Goal: Navigation & Orientation: Find specific page/section

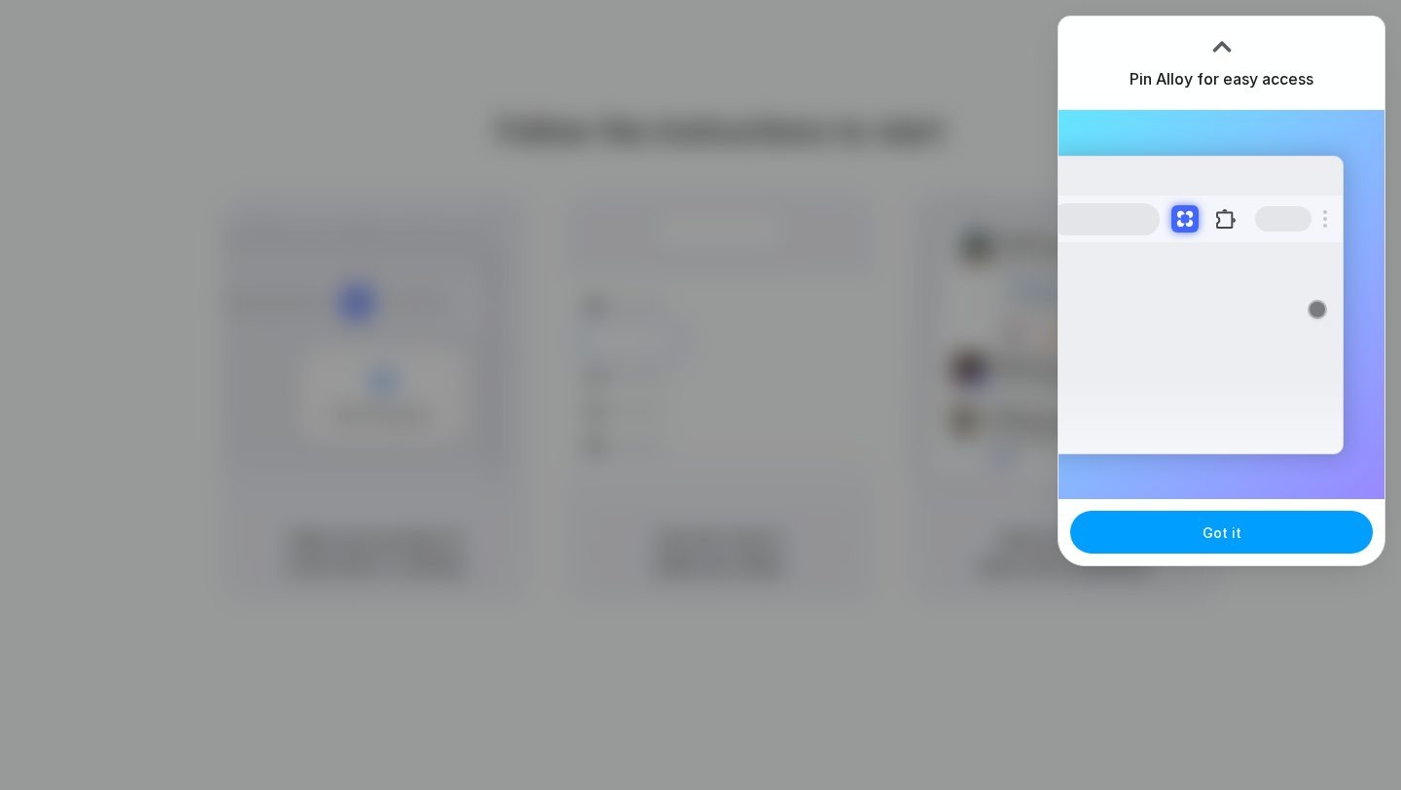
click at [1224, 531] on span "Got it" at bounding box center [1221, 532] width 39 height 20
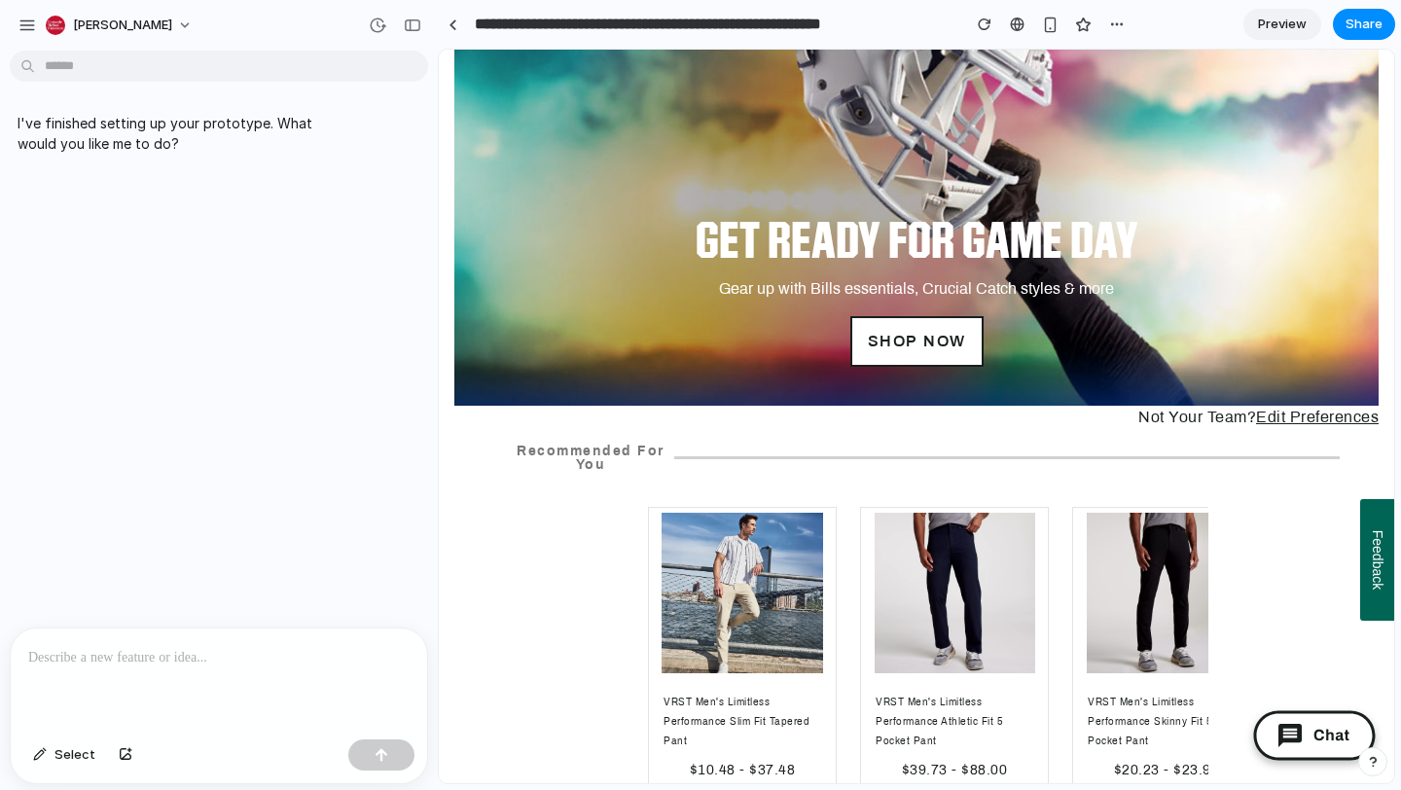
scroll to position [2065, 0]
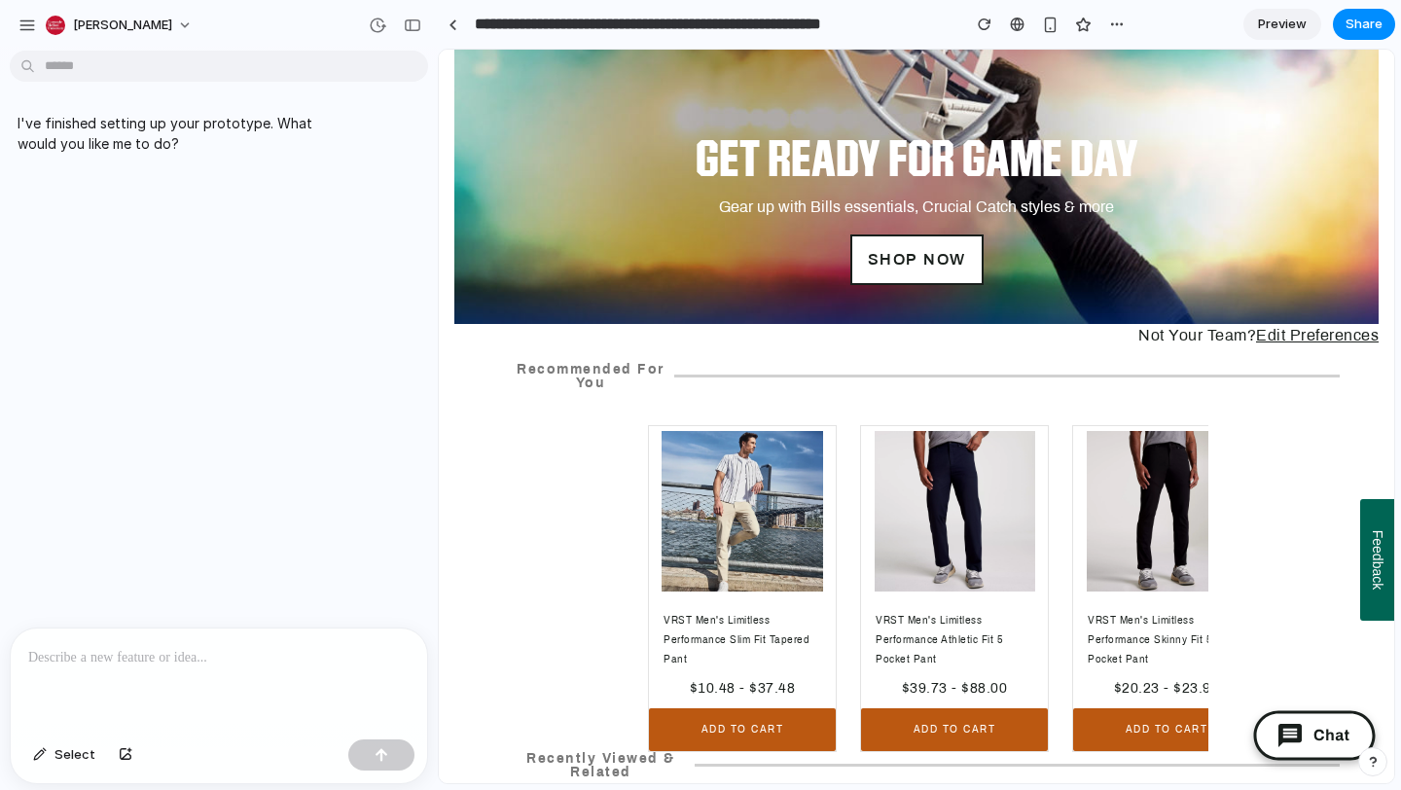
click at [591, 555] on div "VRST Men's Limitless Performance Slim Fit Tapered Pant $10.48 - $37.48 ADD TO C…" at bounding box center [927, 588] width 823 height 327
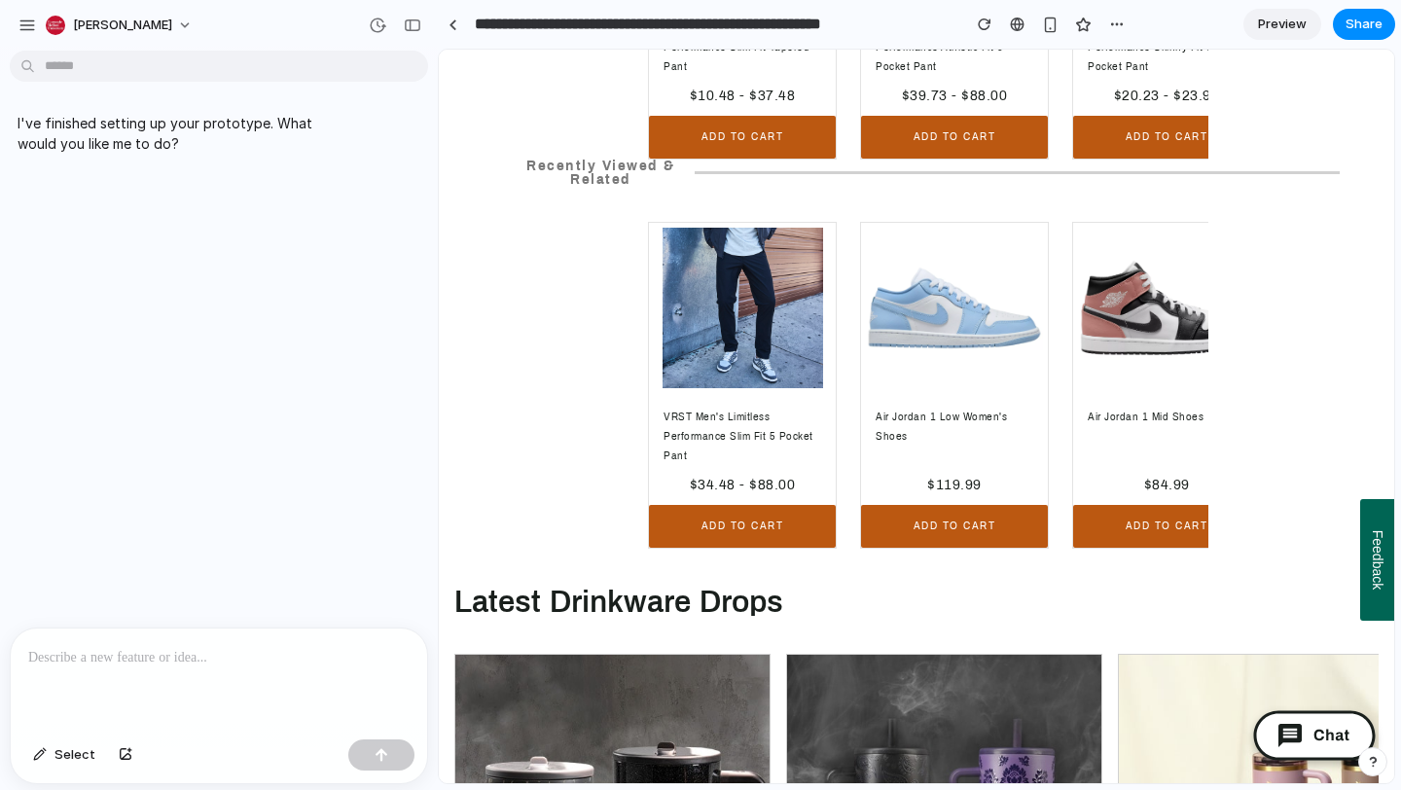
scroll to position [2661, 0]
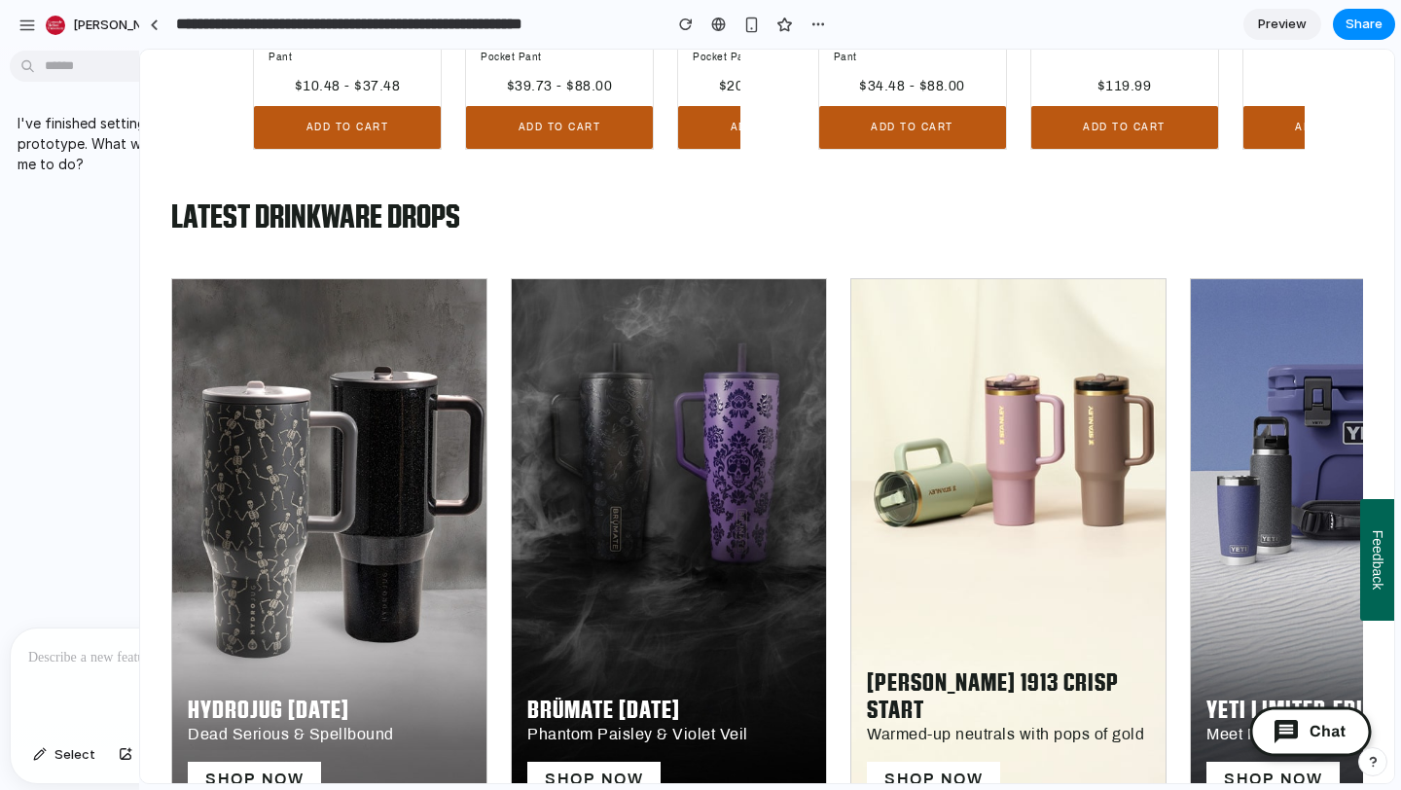
drag, startPoint x: 434, startPoint y: 276, endPoint x: 139, endPoint y: 262, distance: 295.1
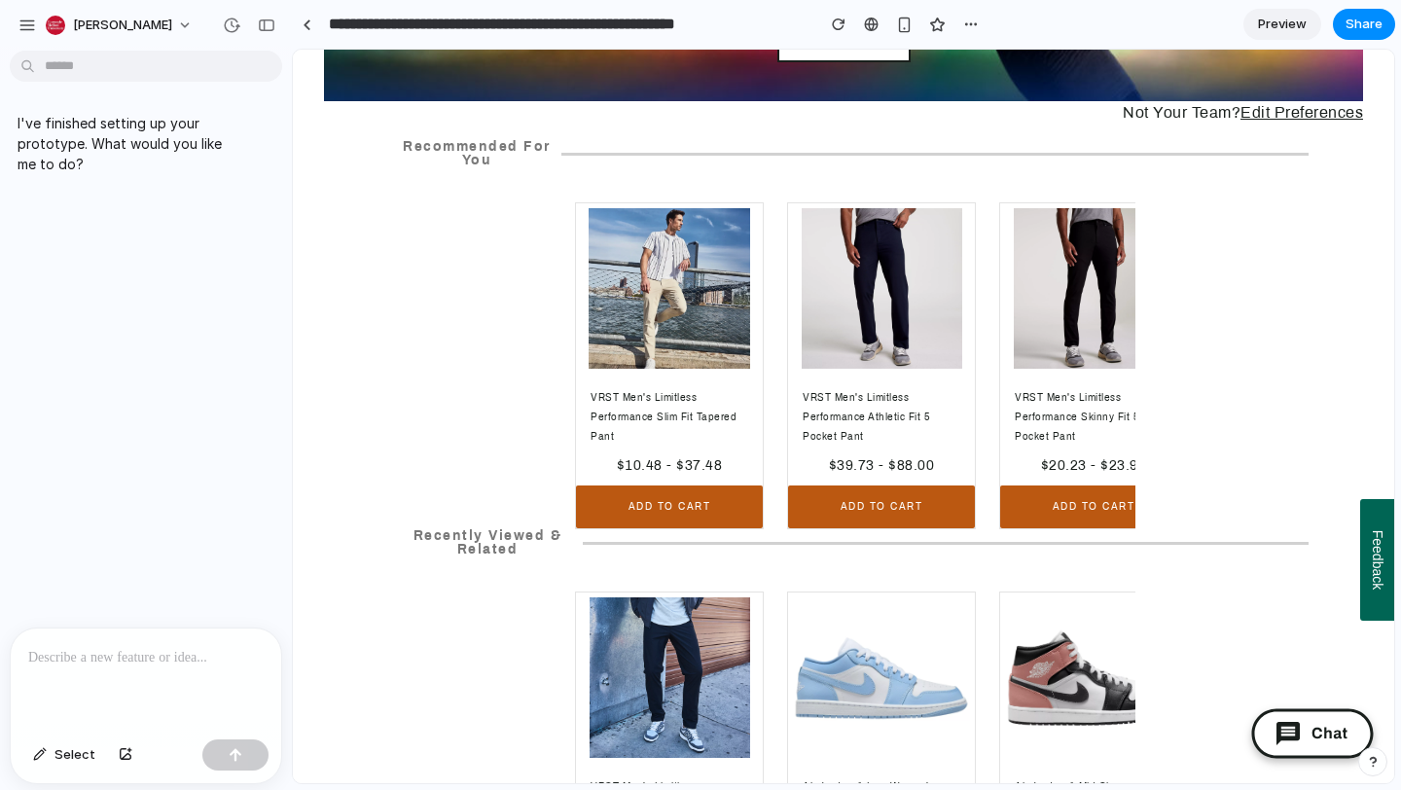
scroll to position [2326, 0]
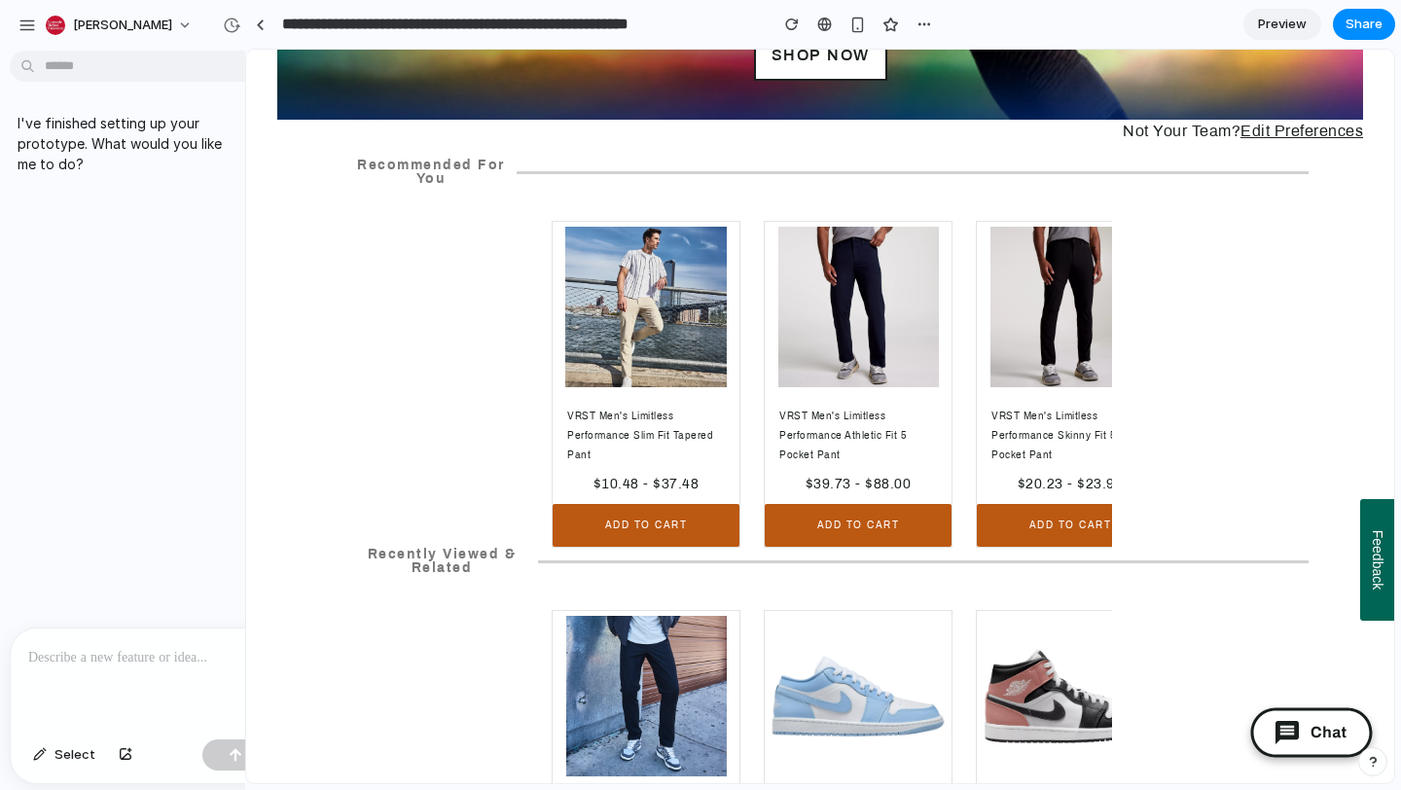
drag, startPoint x: 288, startPoint y: 342, endPoint x: 245, endPoint y: 341, distance: 42.8
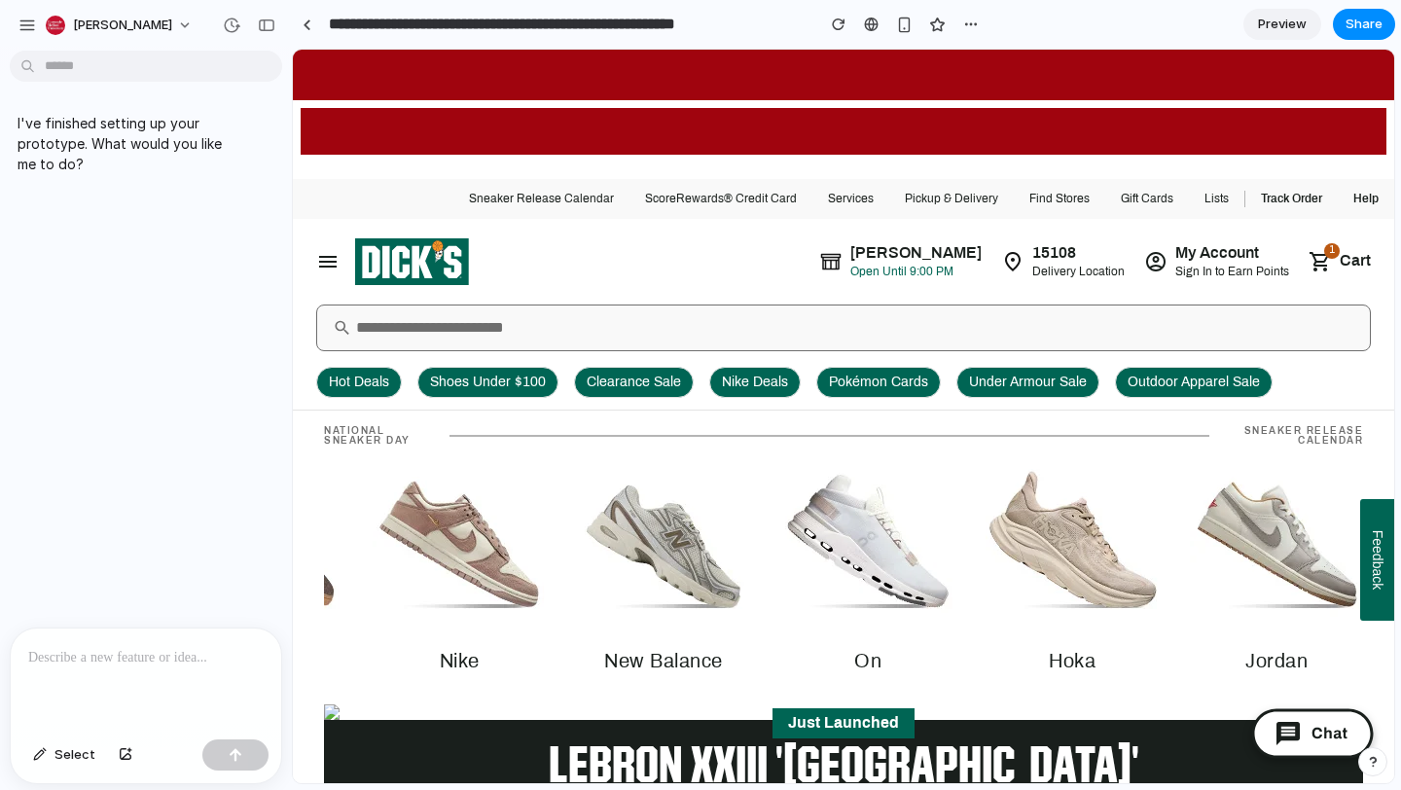
scroll to position [0, 0]
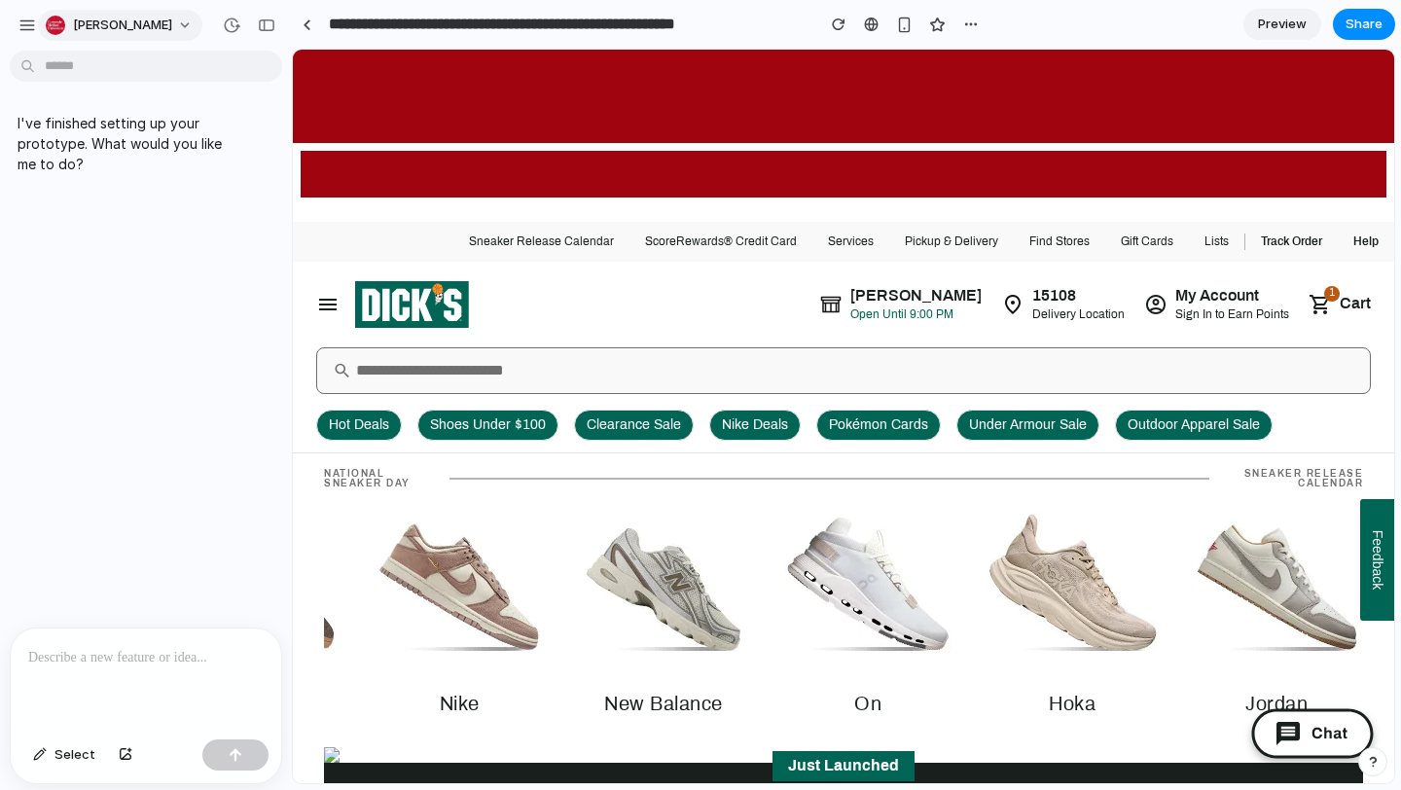
click at [127, 26] on button "[PERSON_NAME]" at bounding box center [120, 25] width 164 height 31
click at [244, 22] on div "Settings Invite members Change theme Sign out" at bounding box center [700, 395] width 1401 height 790
click at [264, 24] on div "button" at bounding box center [267, 25] width 18 height 14
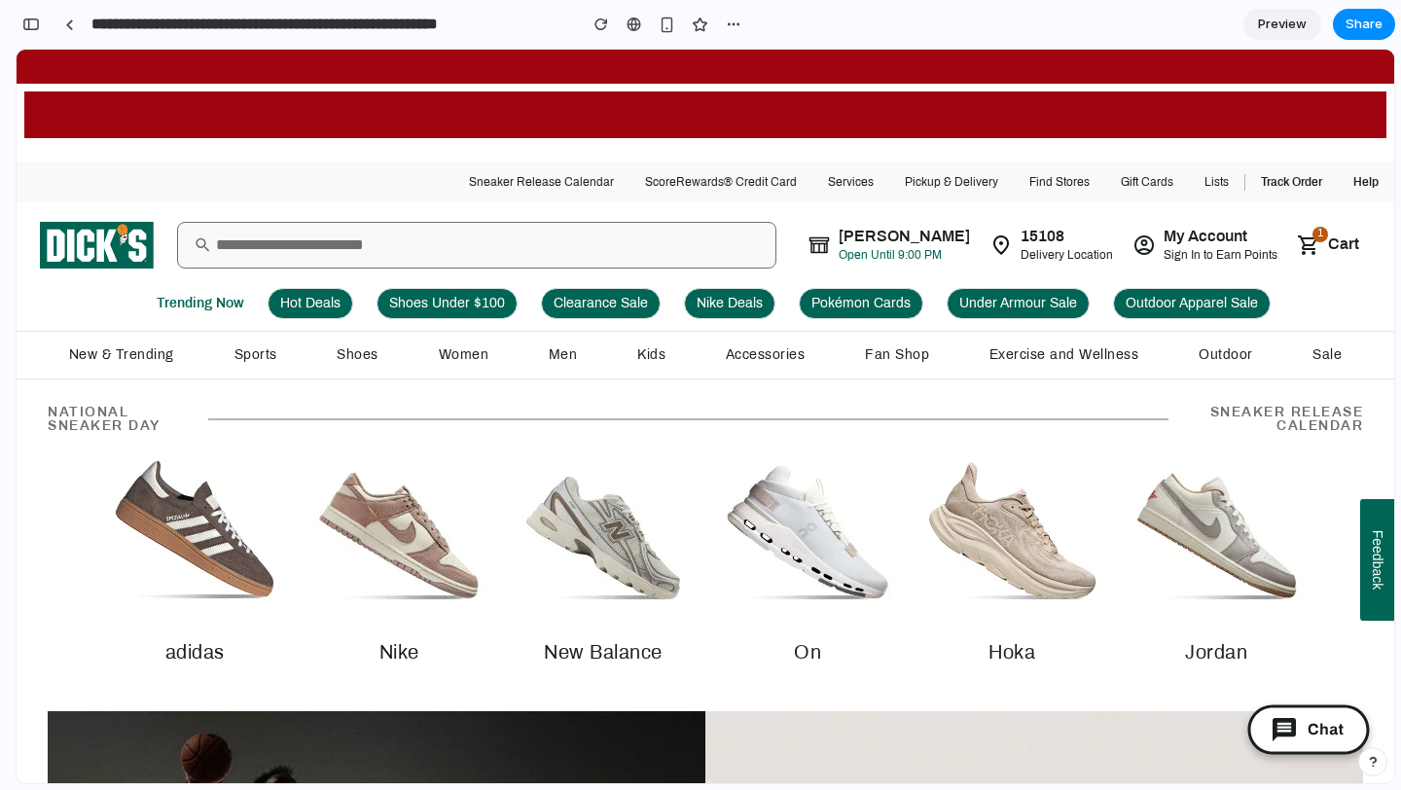
scroll to position [50, 0]
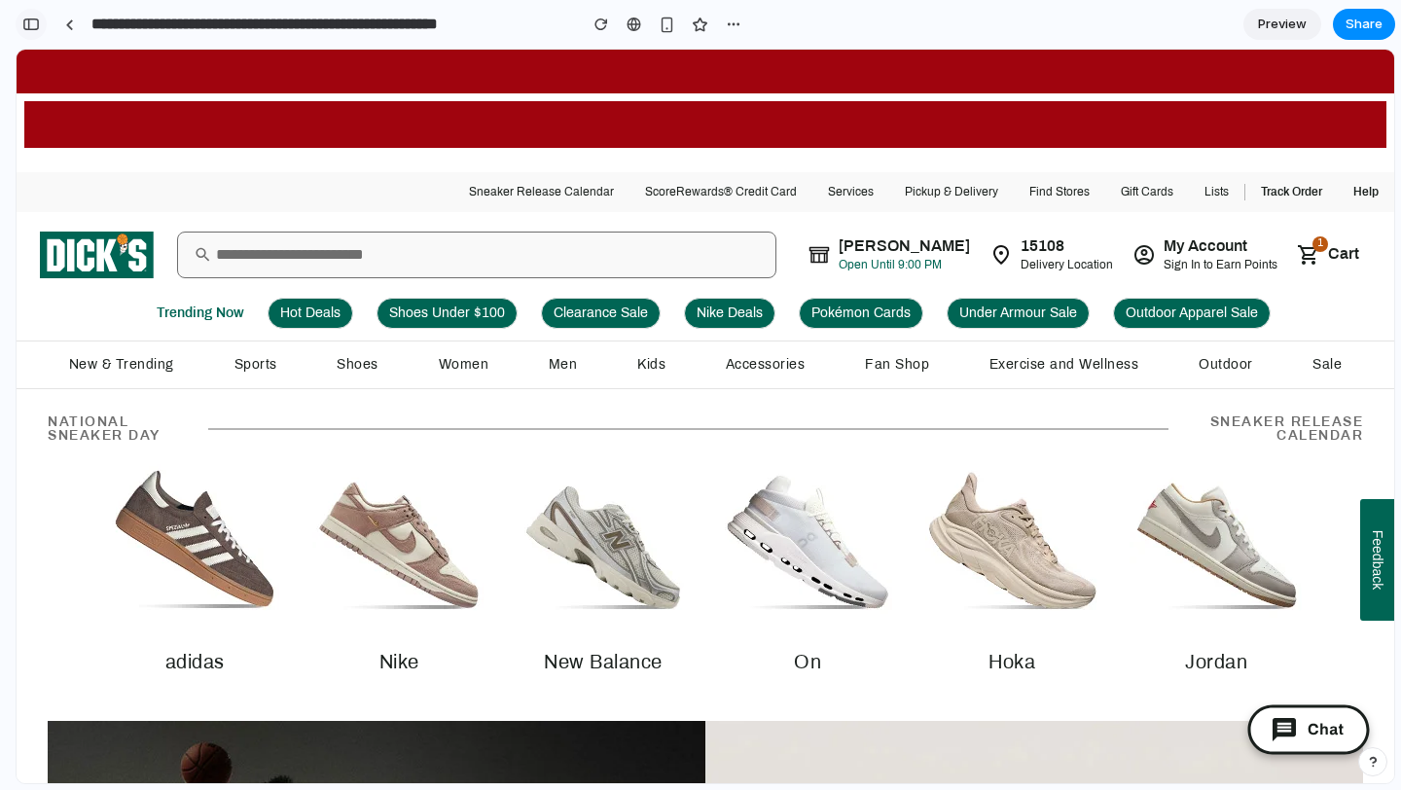
click at [25, 28] on div "button" at bounding box center [31, 25] width 18 height 14
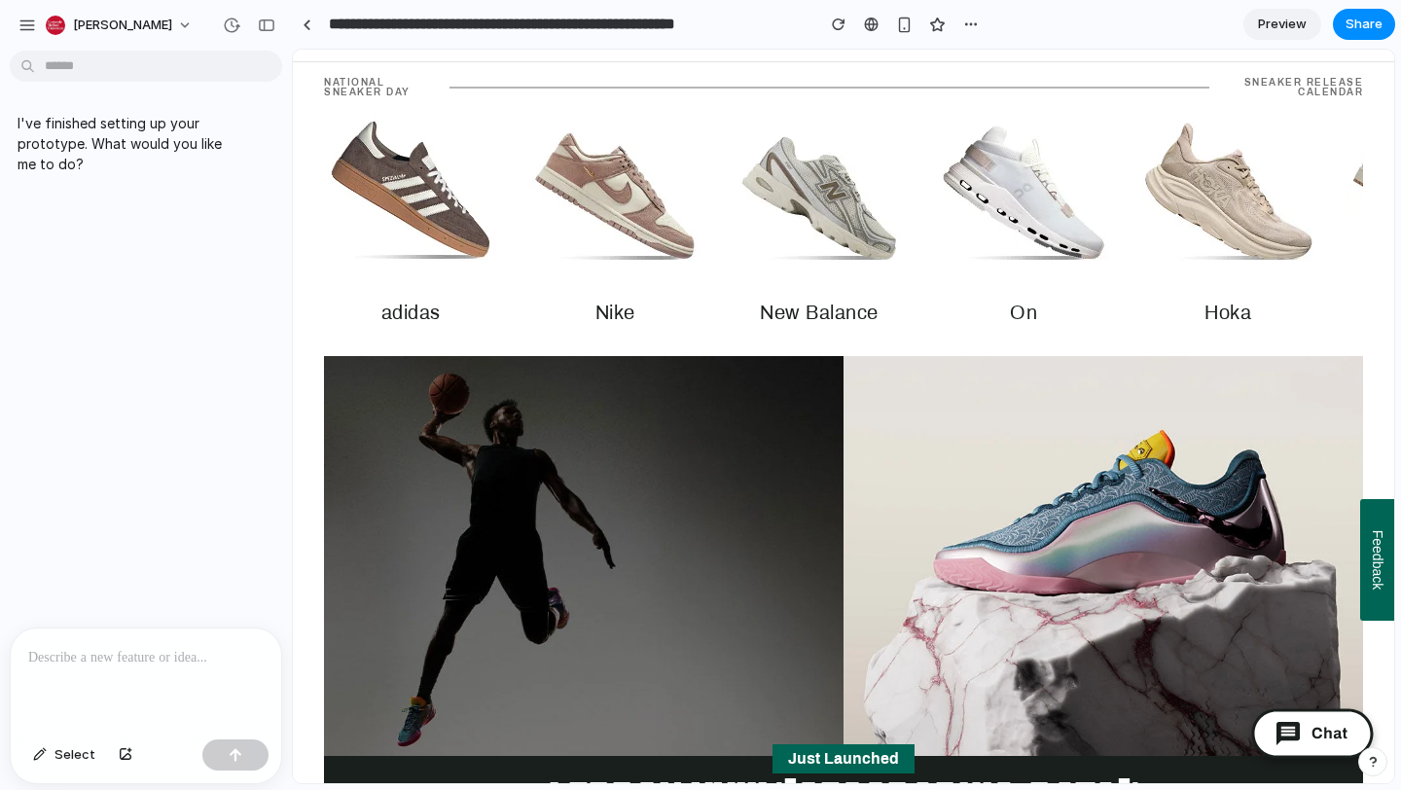
scroll to position [316, 0]
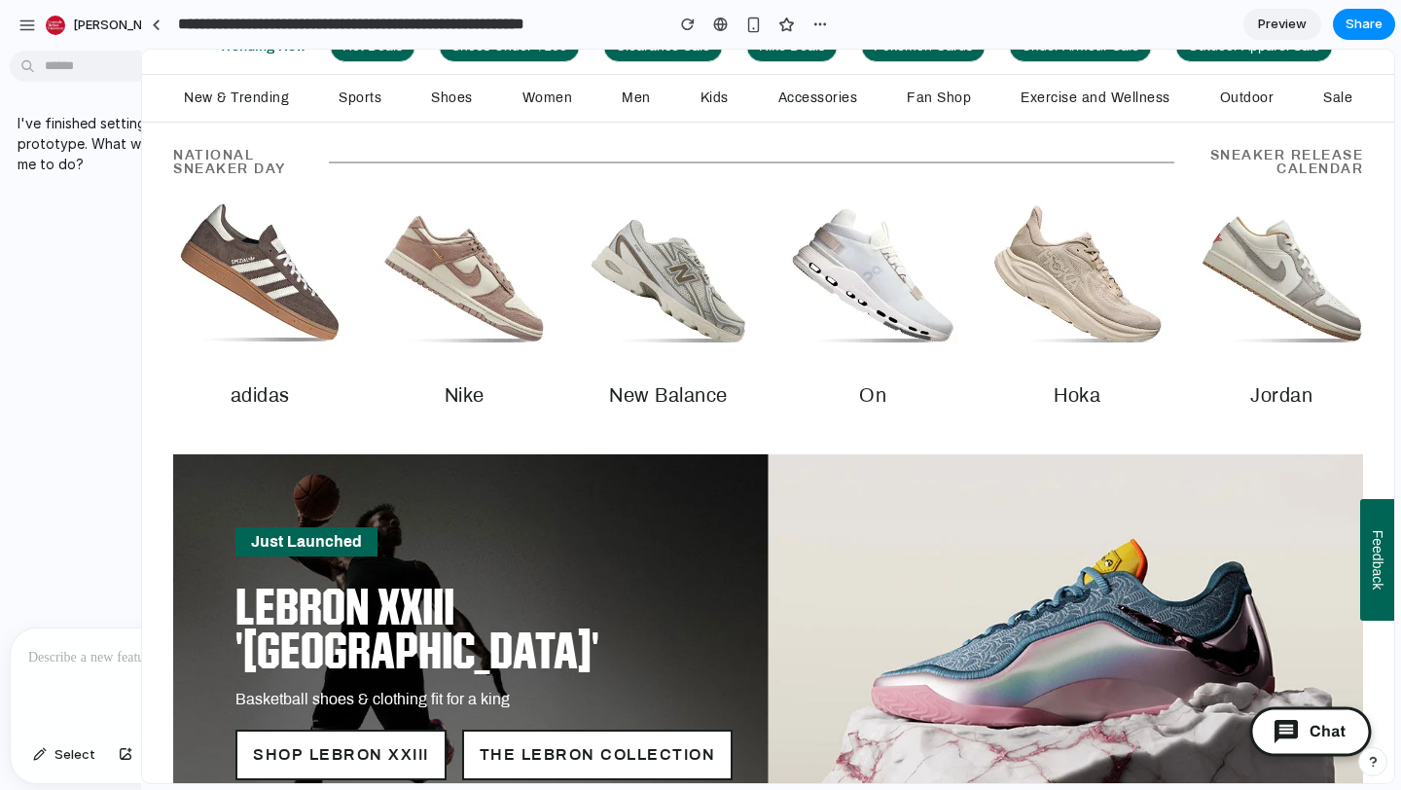
drag, startPoint x: 290, startPoint y: 429, endPoint x: 141, endPoint y: 400, distance: 151.6
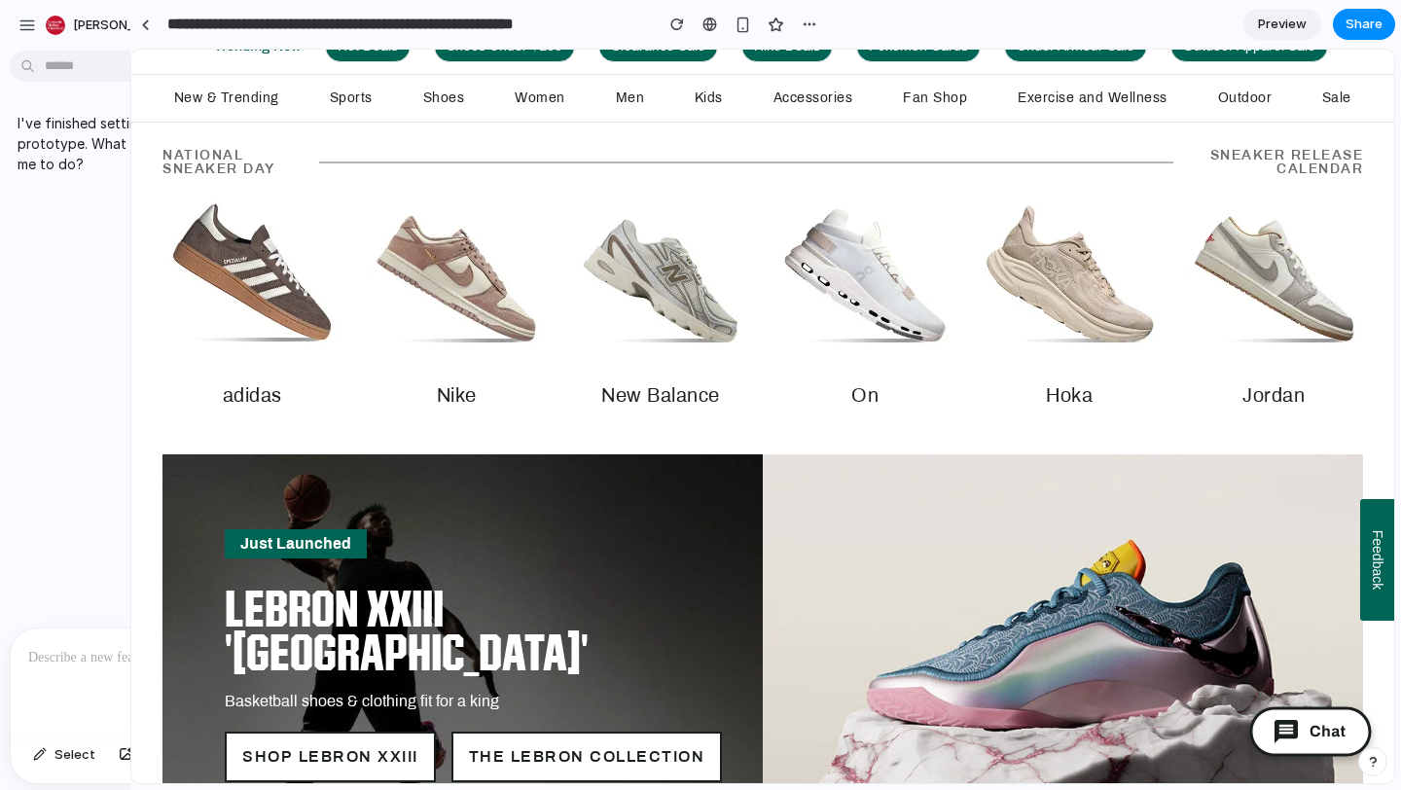
drag, startPoint x: 289, startPoint y: 424, endPoint x: 137, endPoint y: 427, distance: 151.7
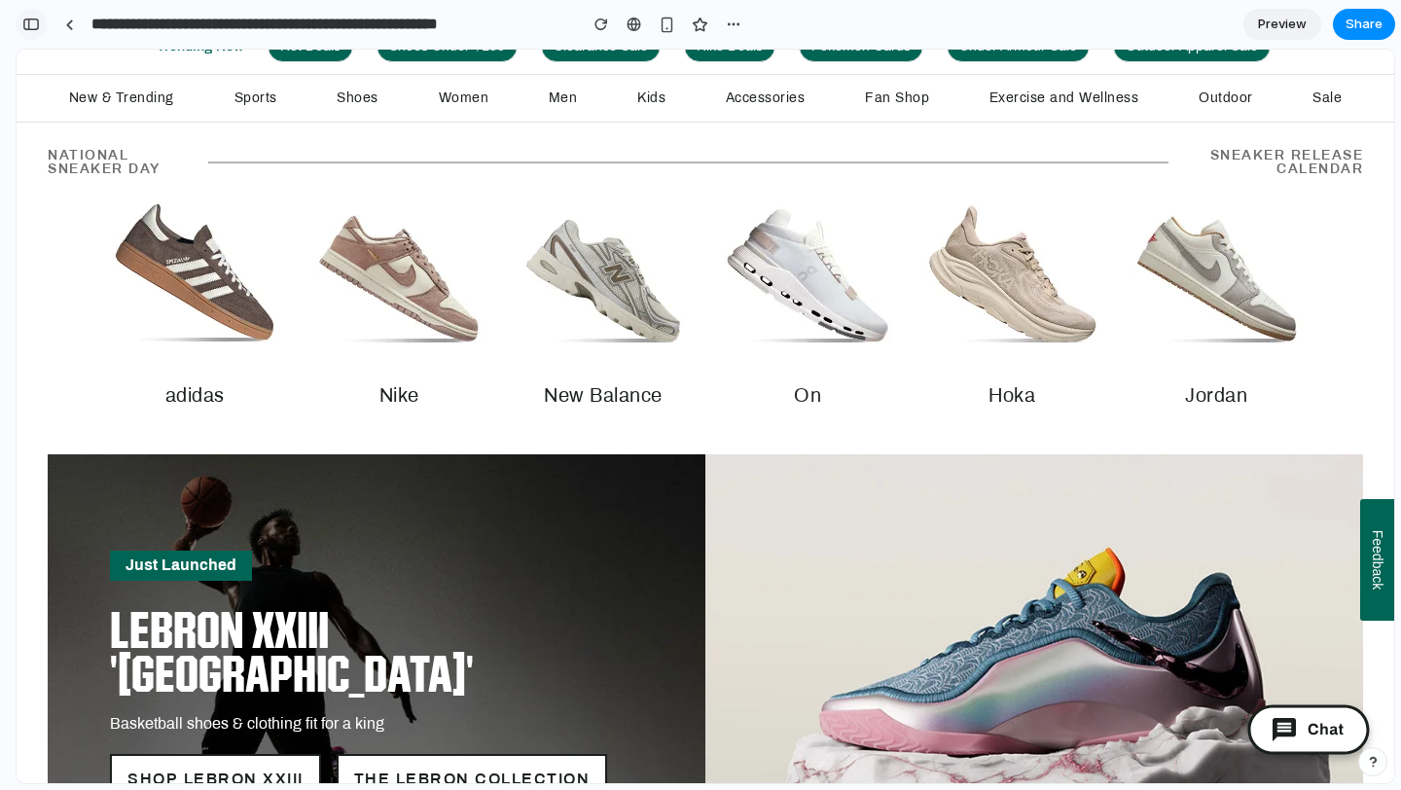
click at [38, 25] on div "button" at bounding box center [31, 25] width 18 height 14
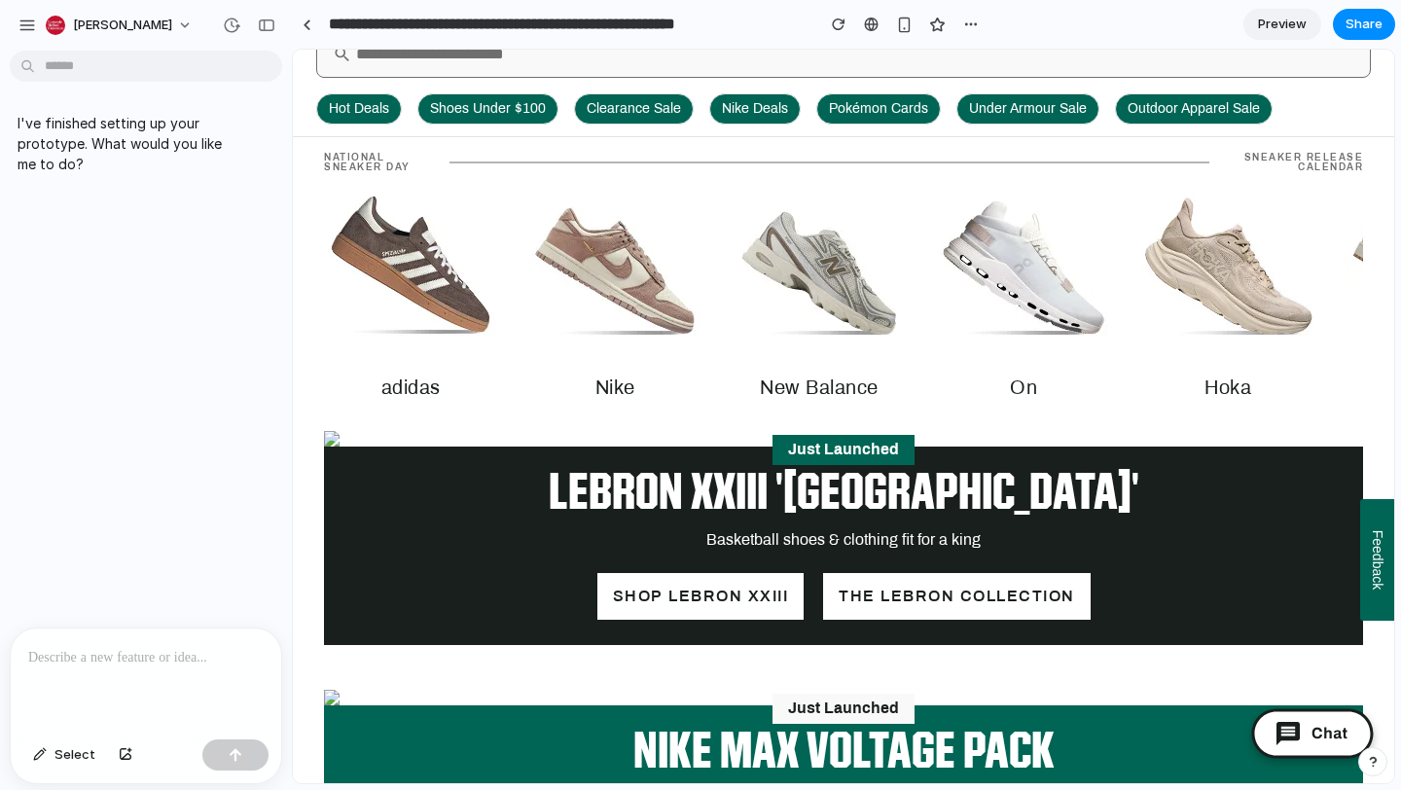
click at [124, 664] on p at bounding box center [145, 657] width 235 height 23
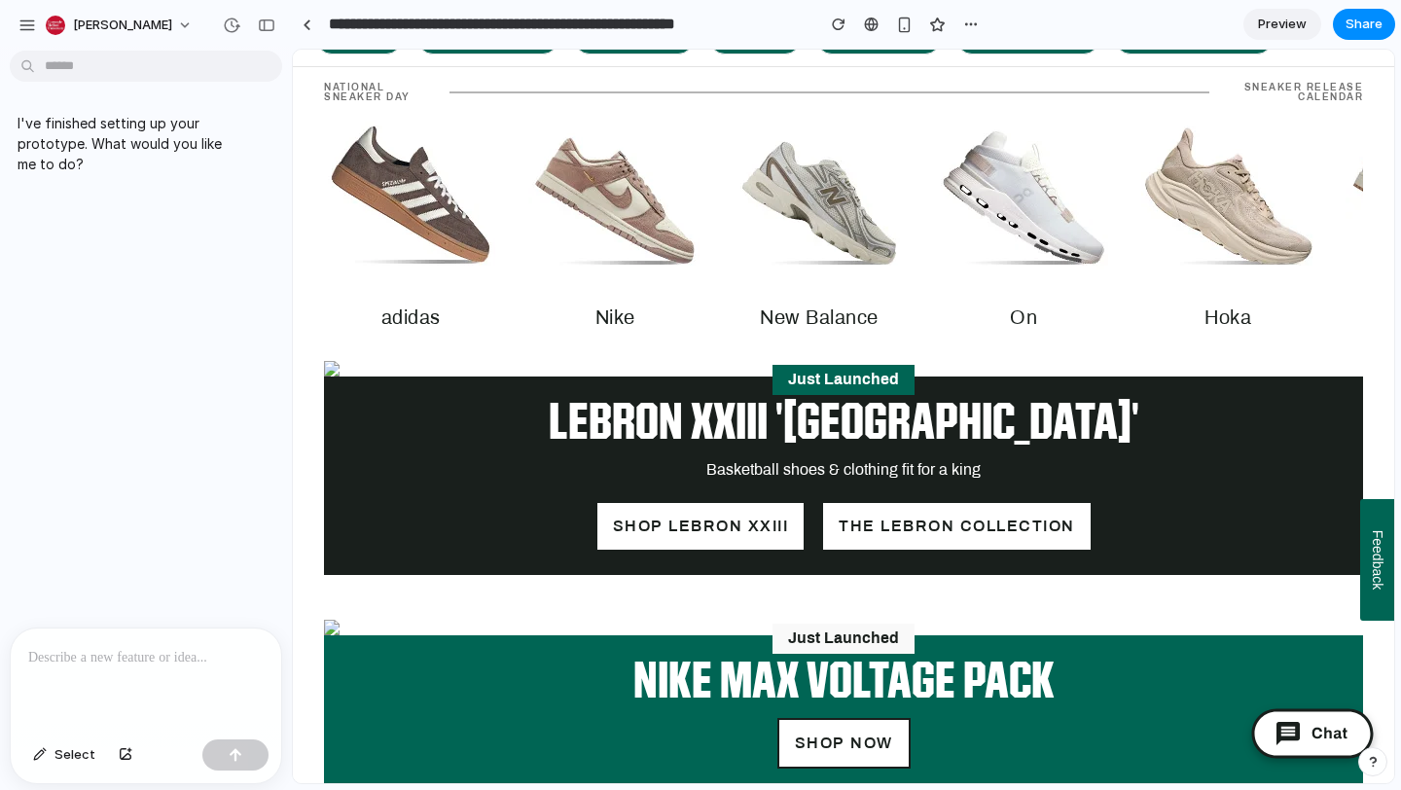
scroll to position [0, 0]
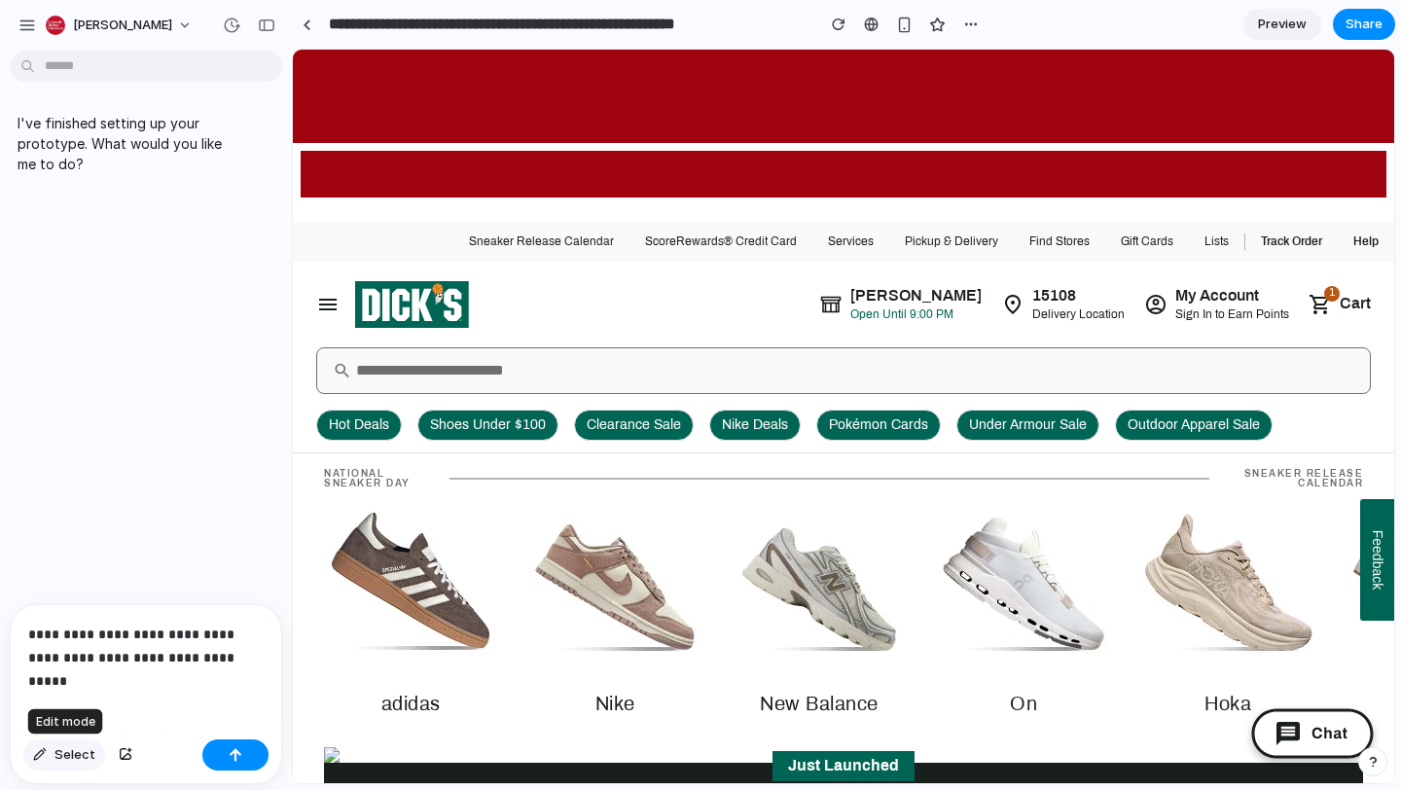
click at [80, 757] on span "Select" at bounding box center [74, 754] width 41 height 19
click at [641, 425] on div at bounding box center [844, 417] width 1100 height 732
click at [53, 763] on button "Select" at bounding box center [64, 754] width 82 height 31
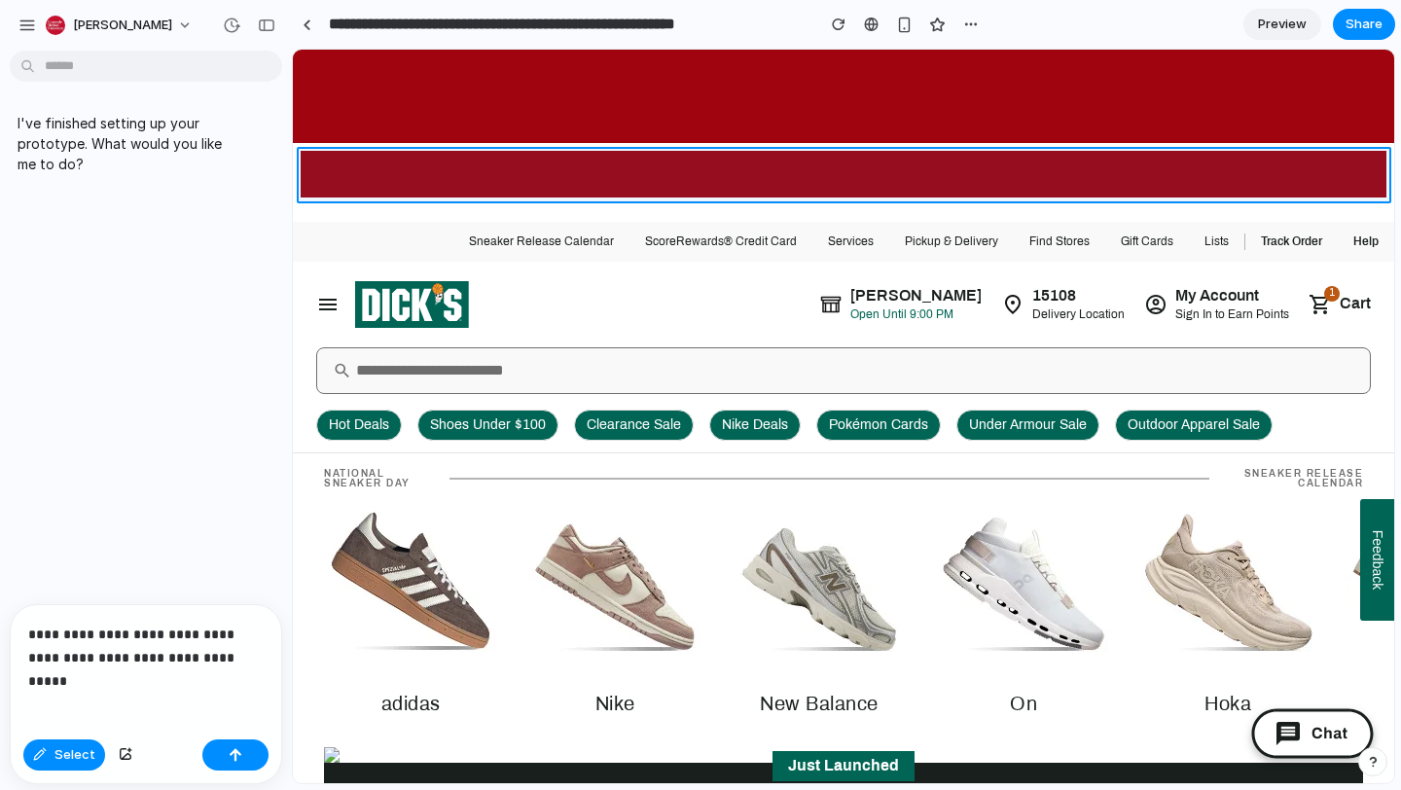
click at [760, 168] on div at bounding box center [844, 417] width 1100 height 732
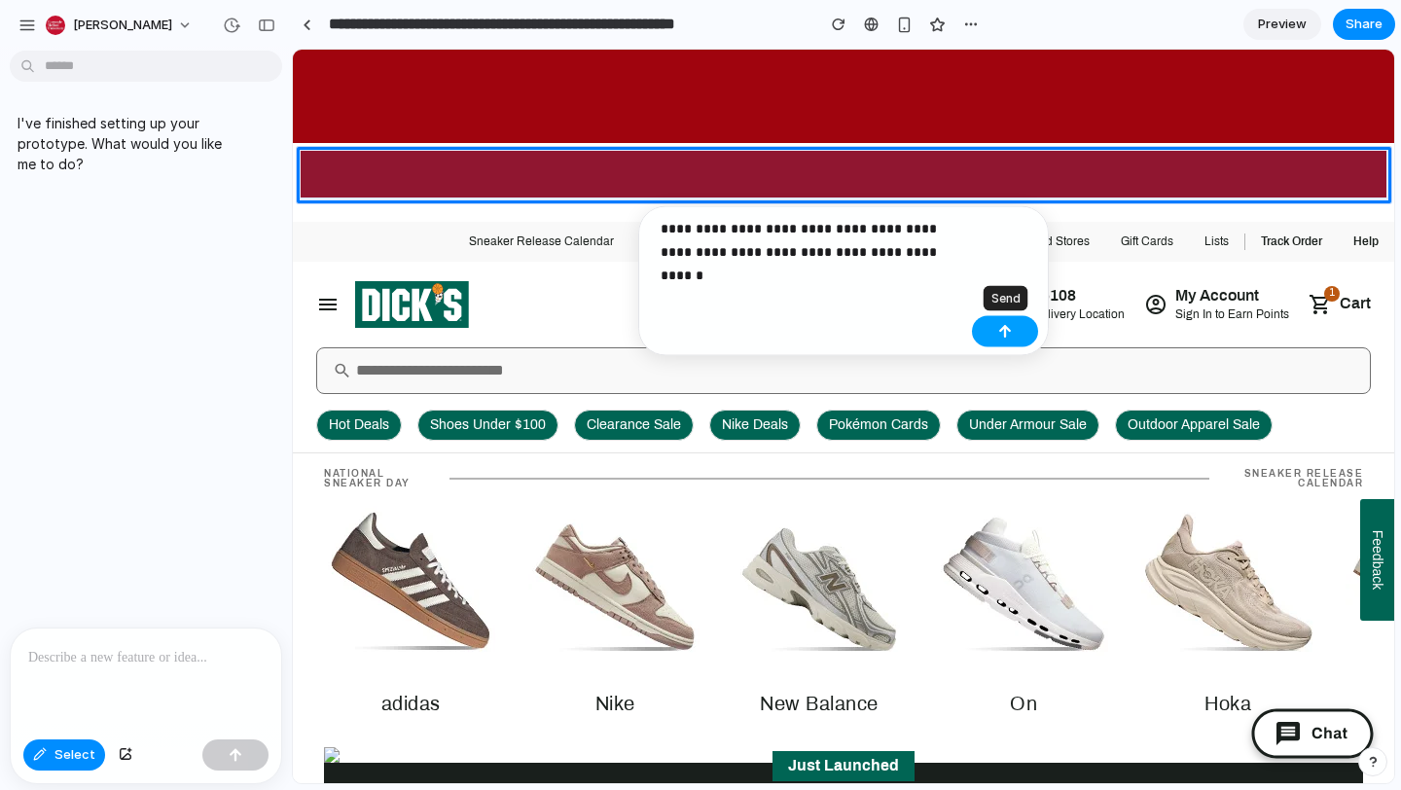
click at [1010, 336] on div "button" at bounding box center [1005, 332] width 14 height 14
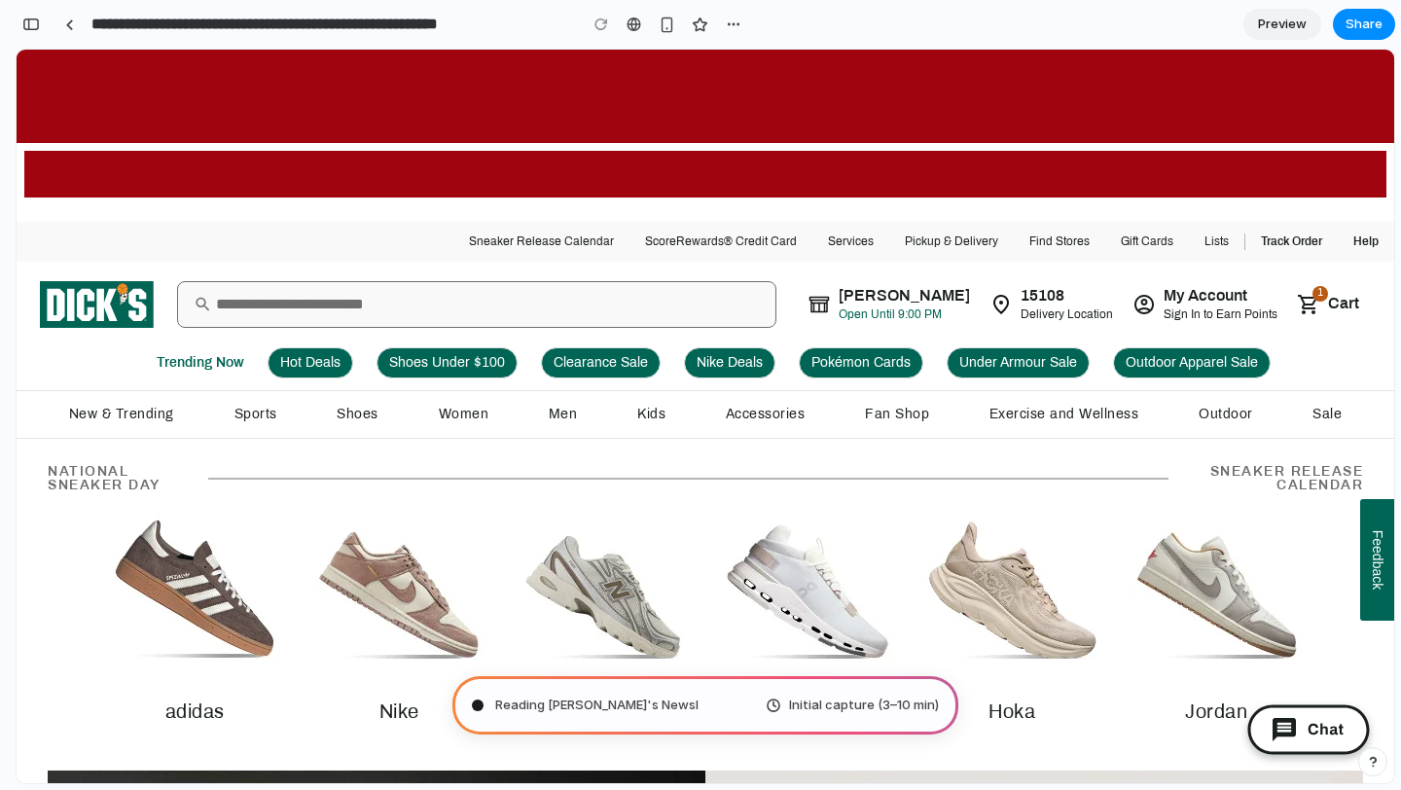
type input "**********"
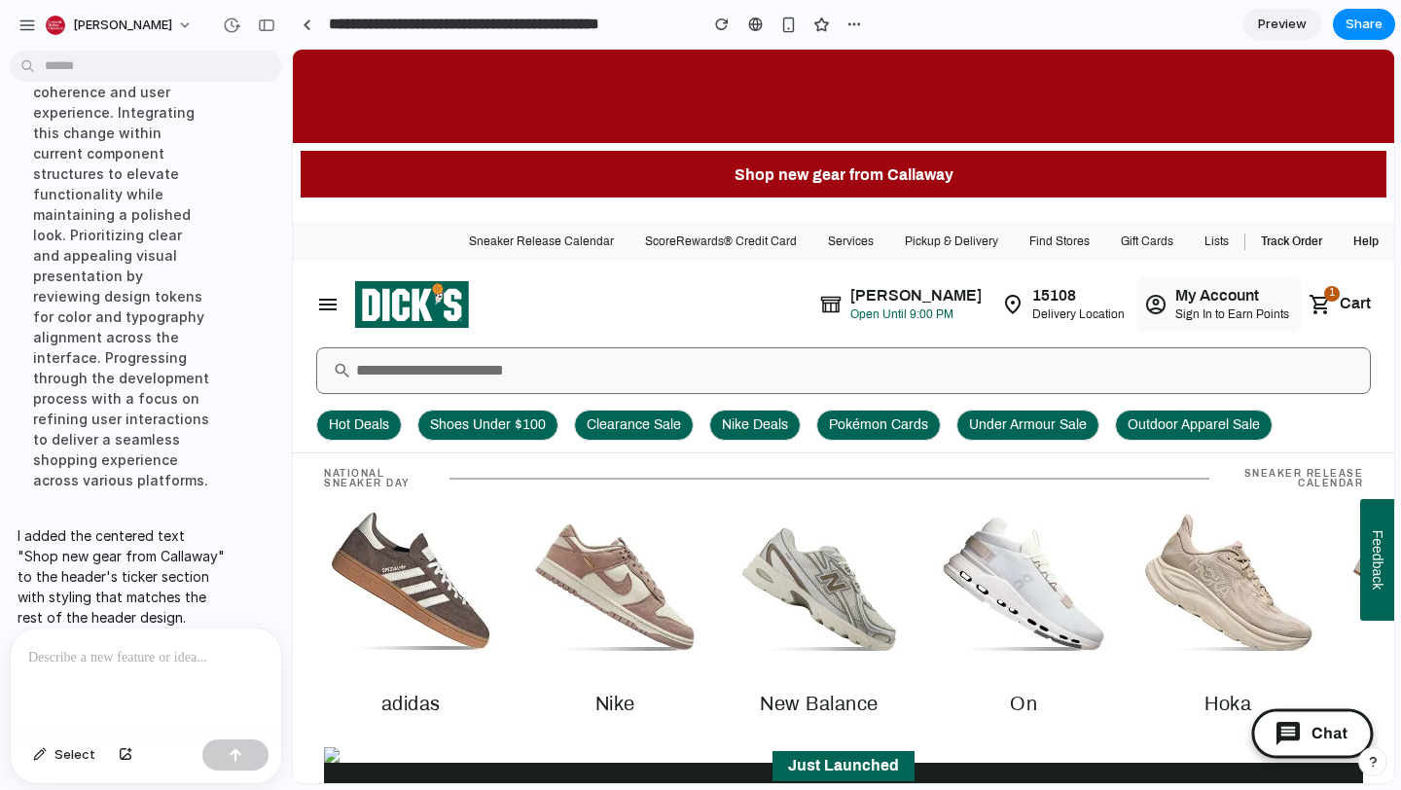
click at [1218, 287] on div "My Account" at bounding box center [1232, 295] width 114 height 21
click at [258, 14] on button "button" at bounding box center [266, 25] width 31 height 31
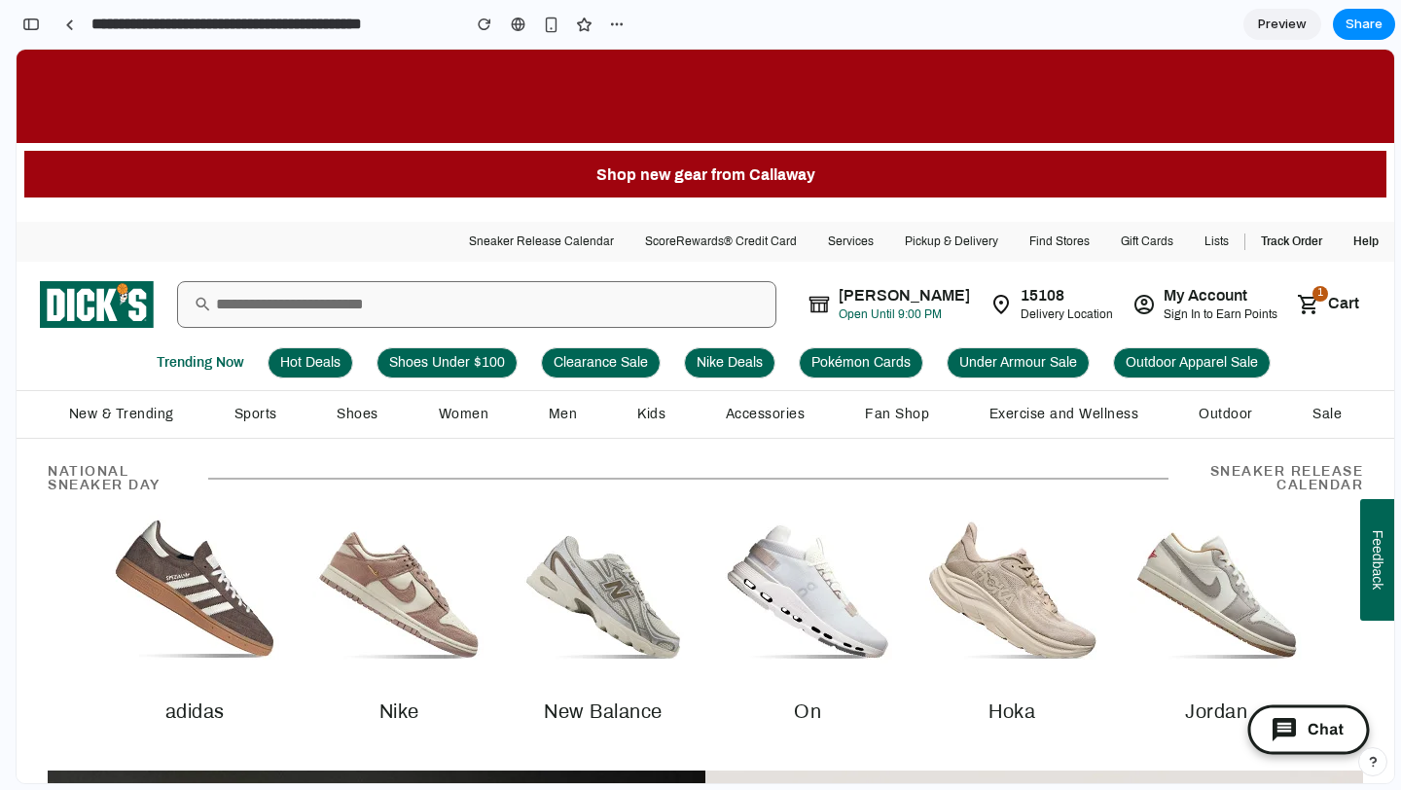
scroll to position [818, 0]
click at [1215, 307] on div "Sign In to Earn Points" at bounding box center [1220, 314] width 114 height 17
click at [1234, 83] on link at bounding box center [705, 73] width 1377 height 47
click at [32, 29] on div "button" at bounding box center [31, 25] width 18 height 14
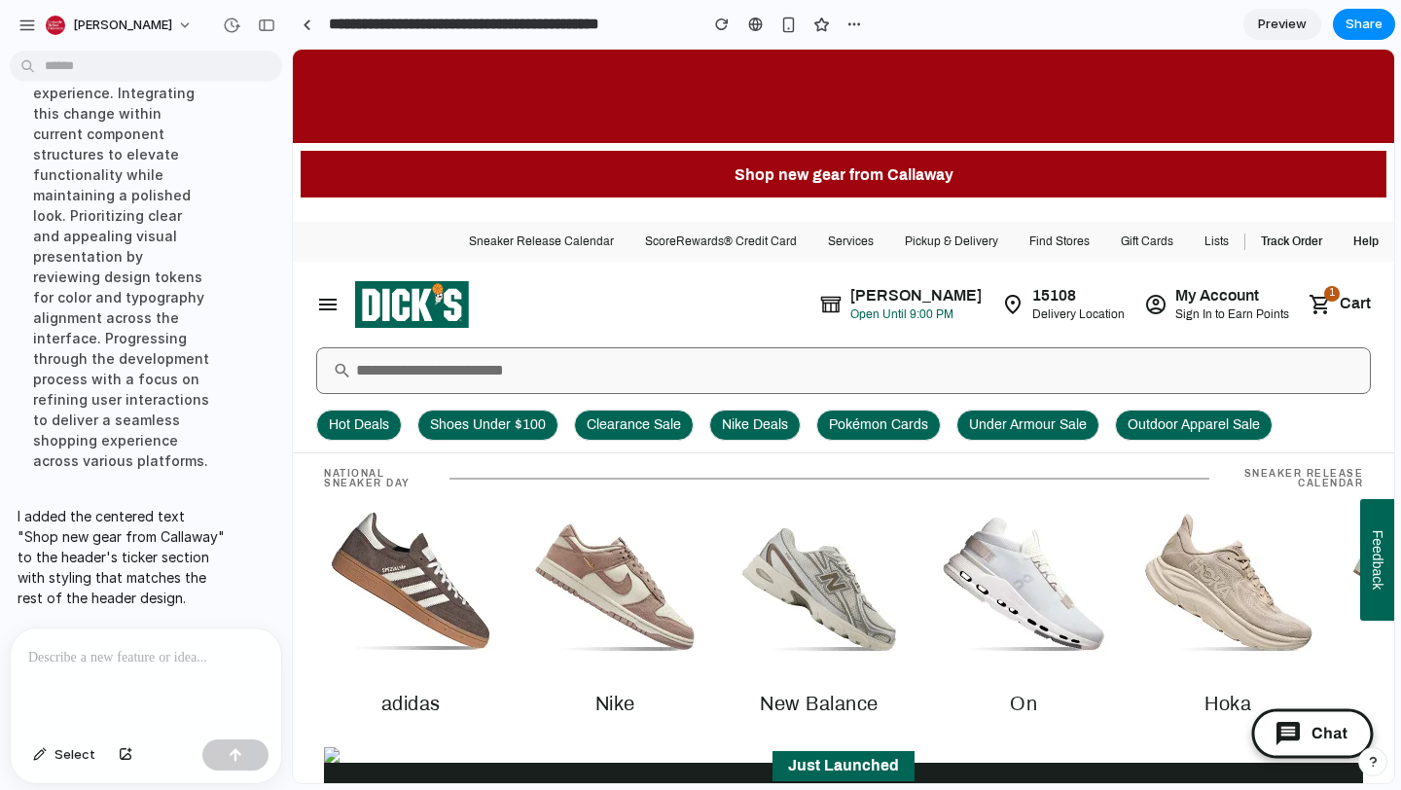
scroll to position [471, 0]
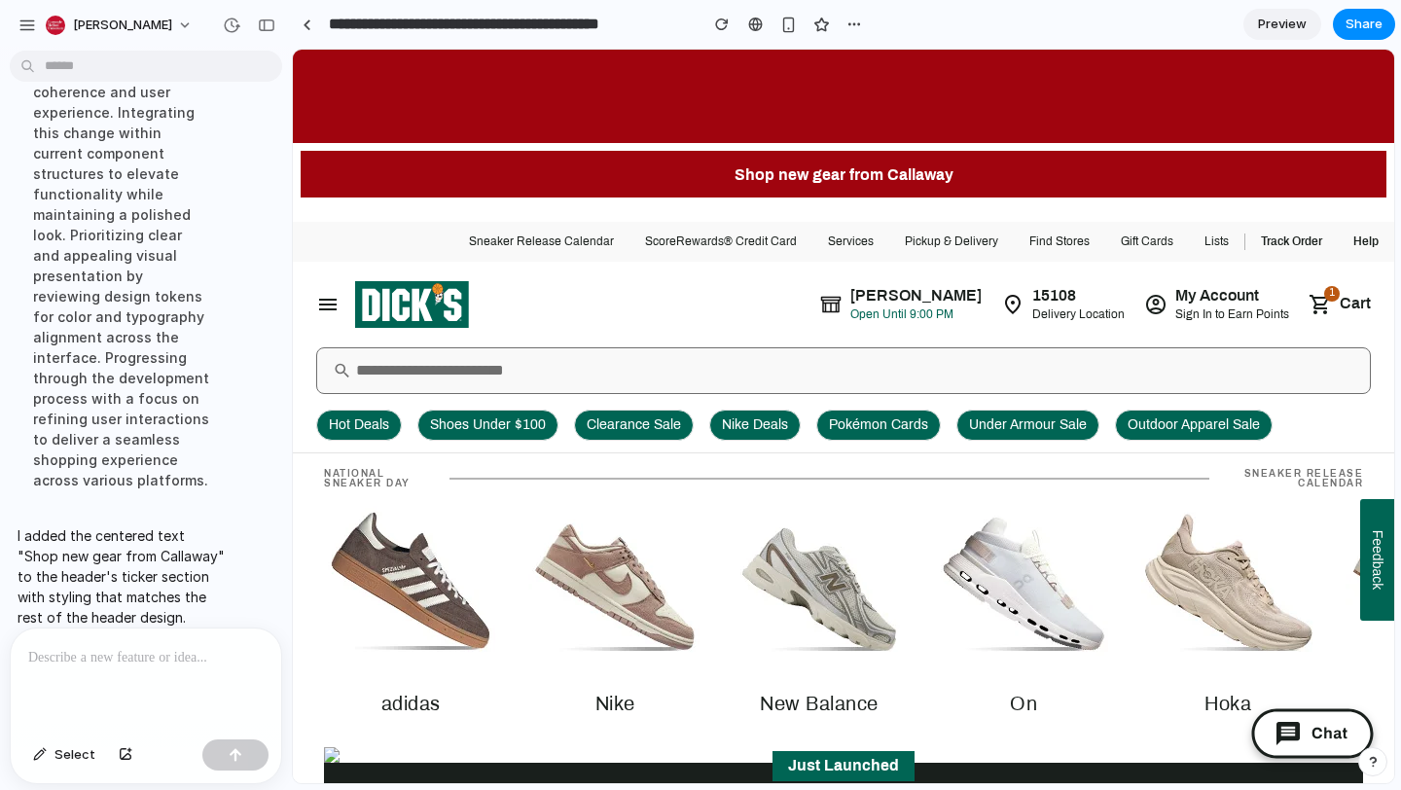
click at [229, 668] on div at bounding box center [146, 679] width 270 height 103
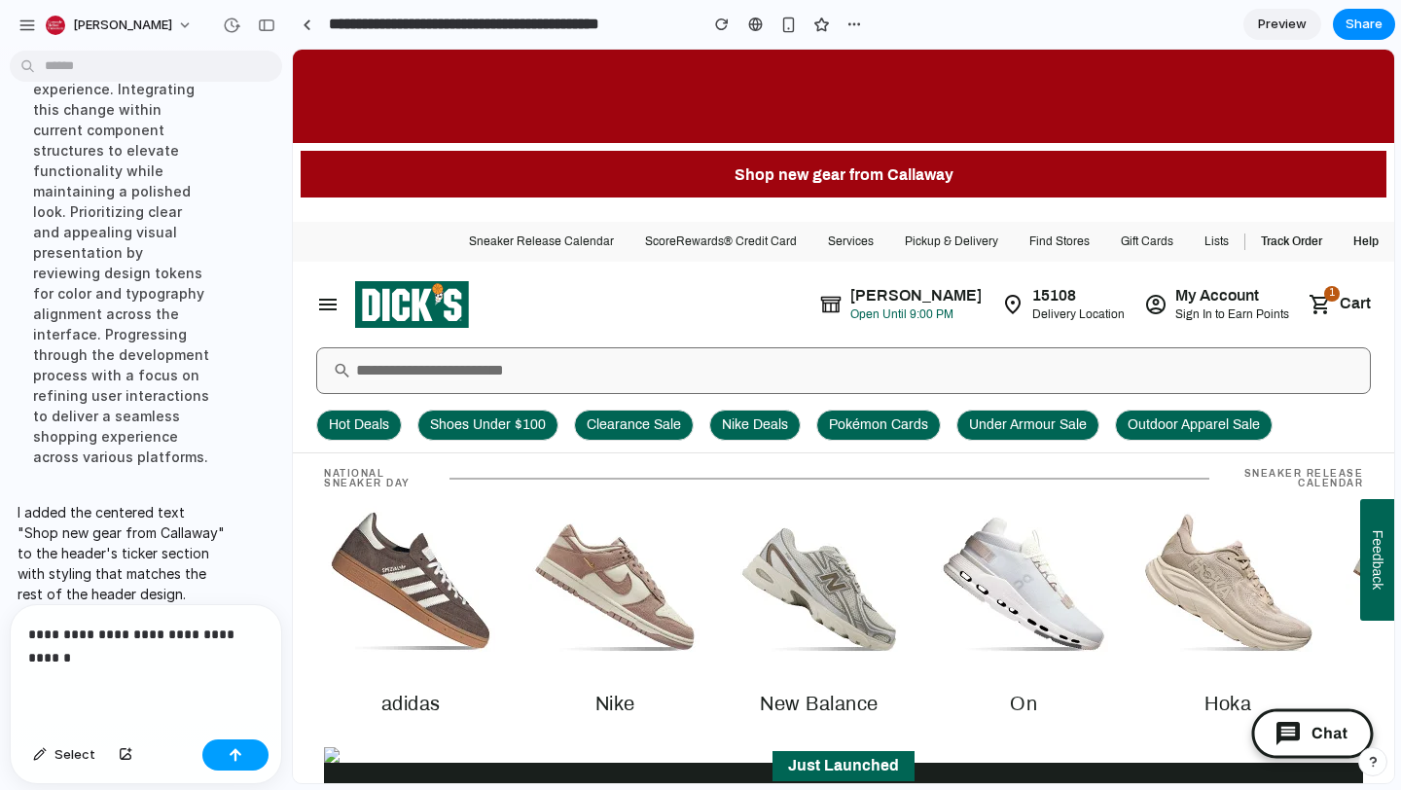
click at [250, 750] on button "button" at bounding box center [235, 754] width 66 height 31
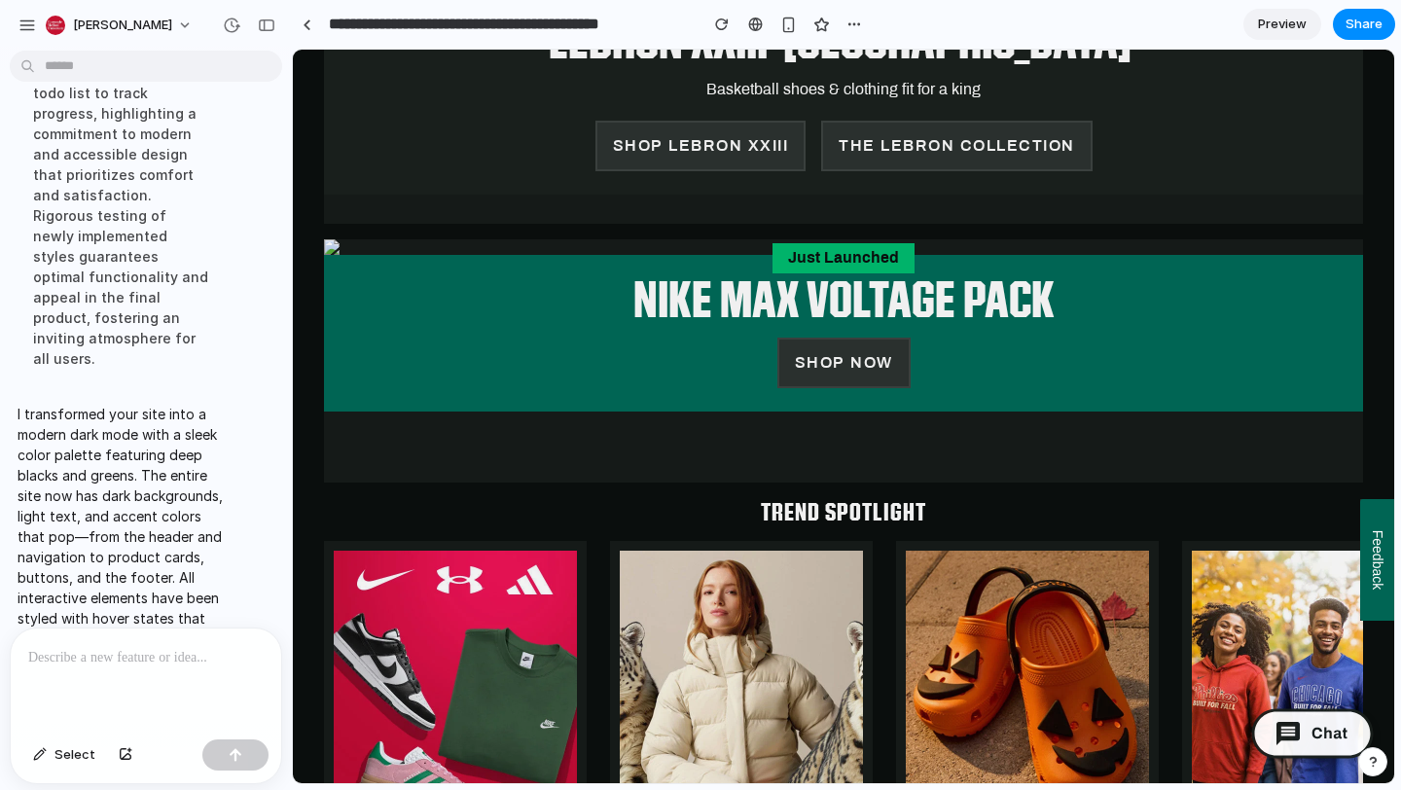
scroll to position [773, 0]
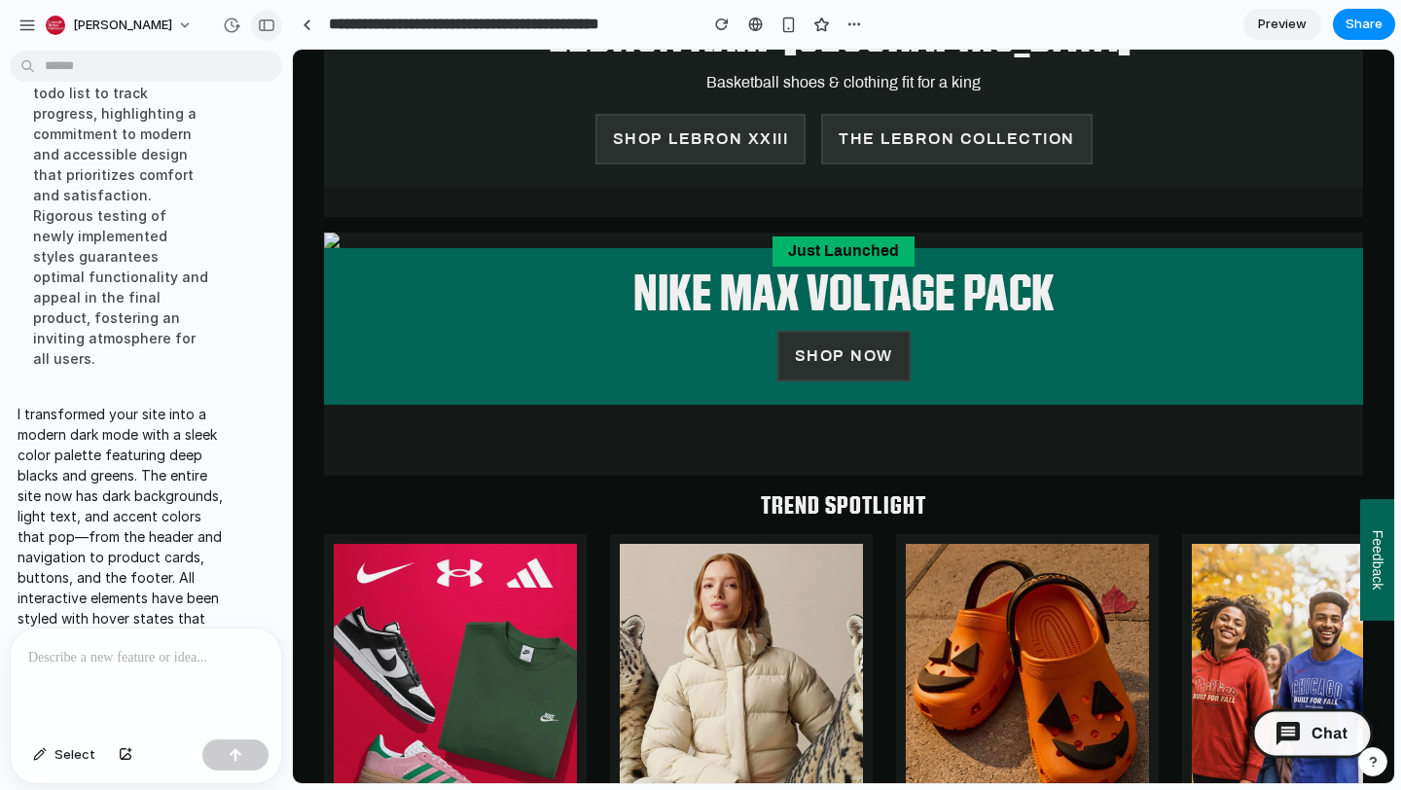
click at [265, 18] on button "button" at bounding box center [266, 25] width 31 height 31
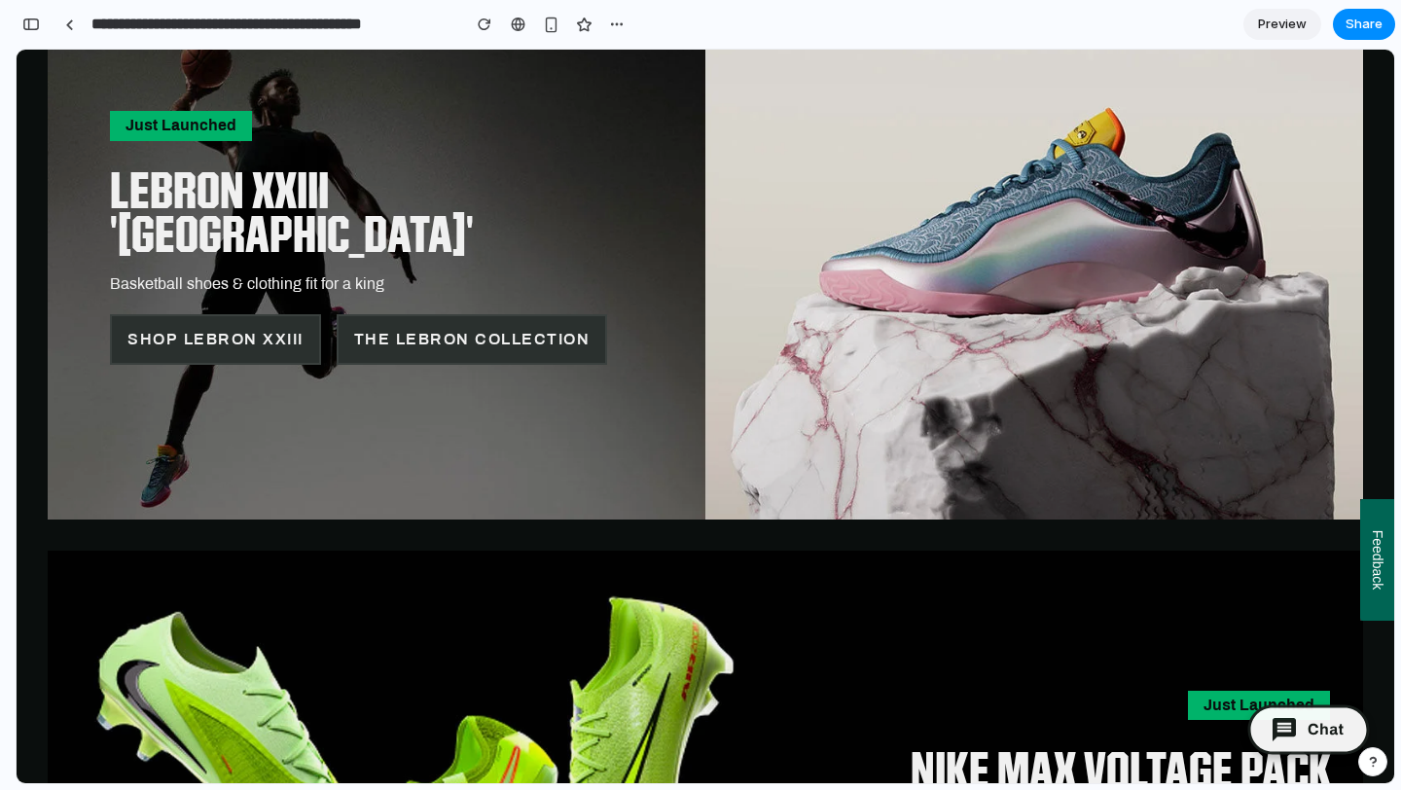
scroll to position [0, 0]
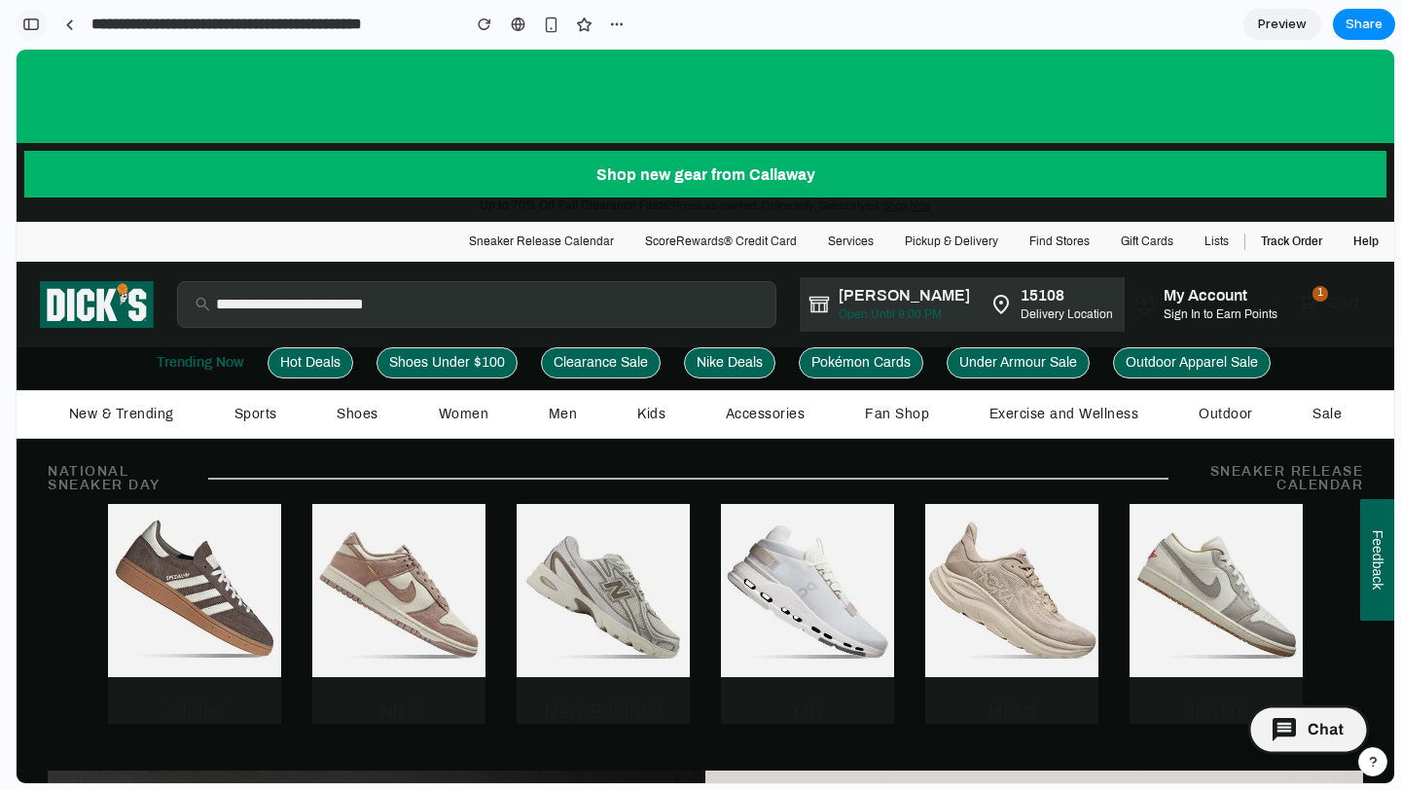
click at [27, 22] on div "button" at bounding box center [31, 25] width 18 height 14
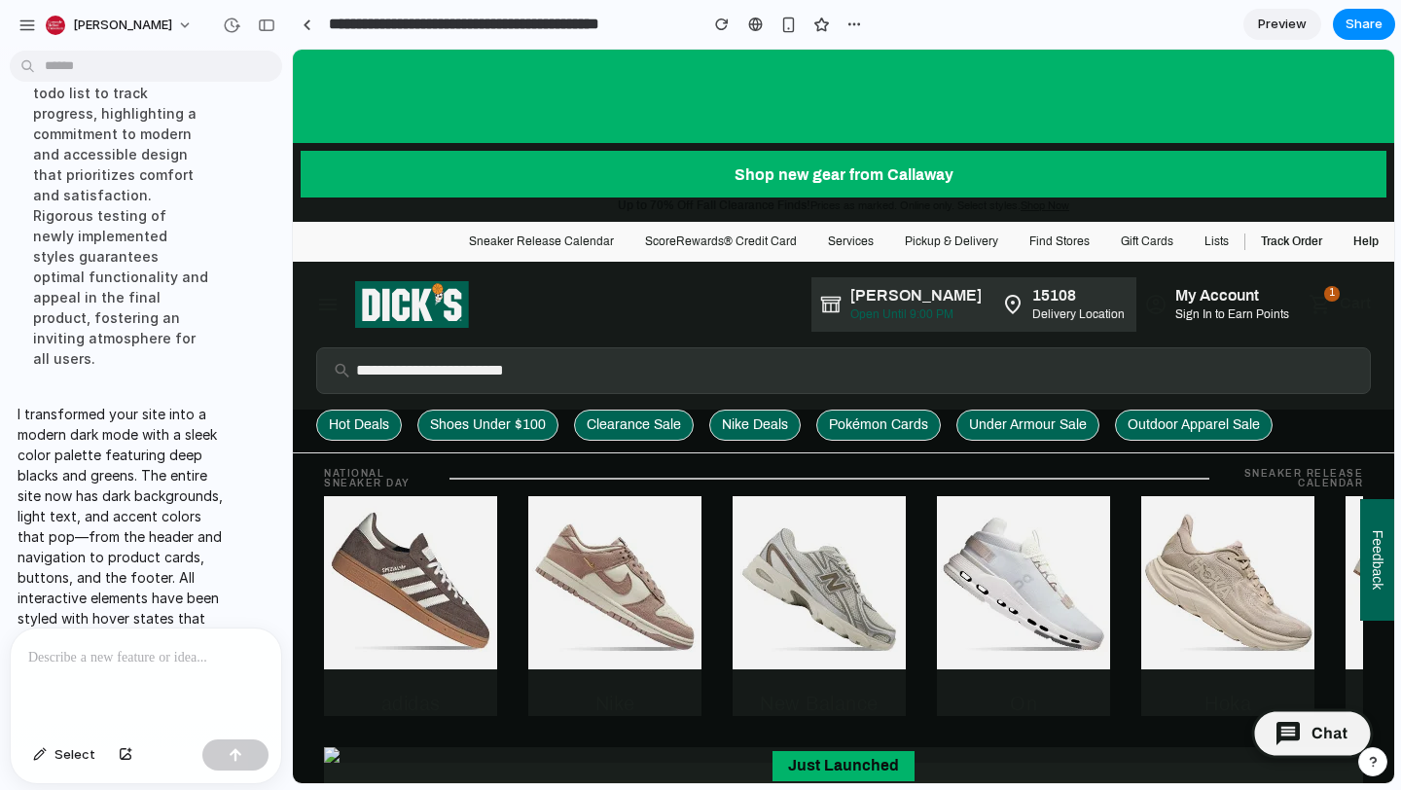
click at [181, 637] on div at bounding box center [146, 679] width 270 height 103
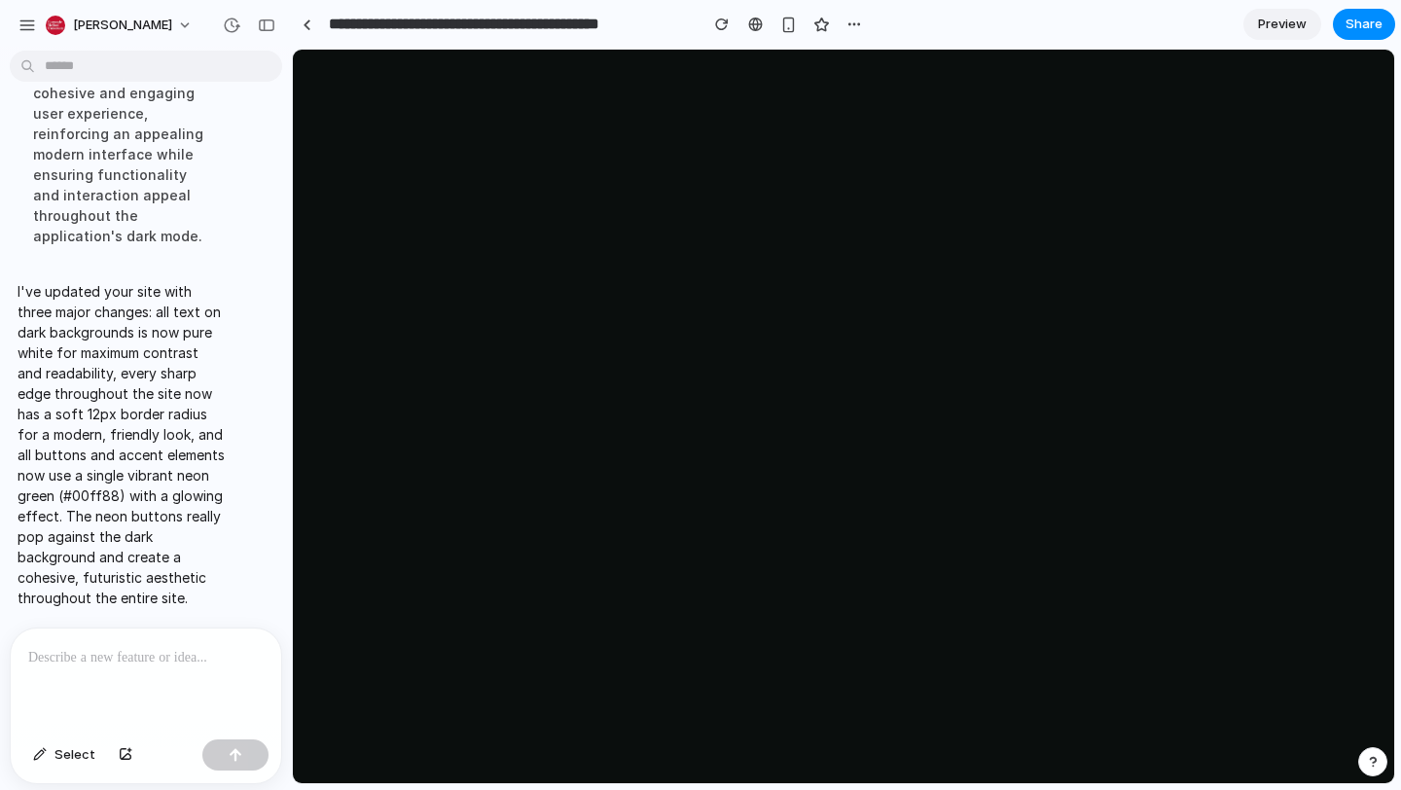
scroll to position [0, 0]
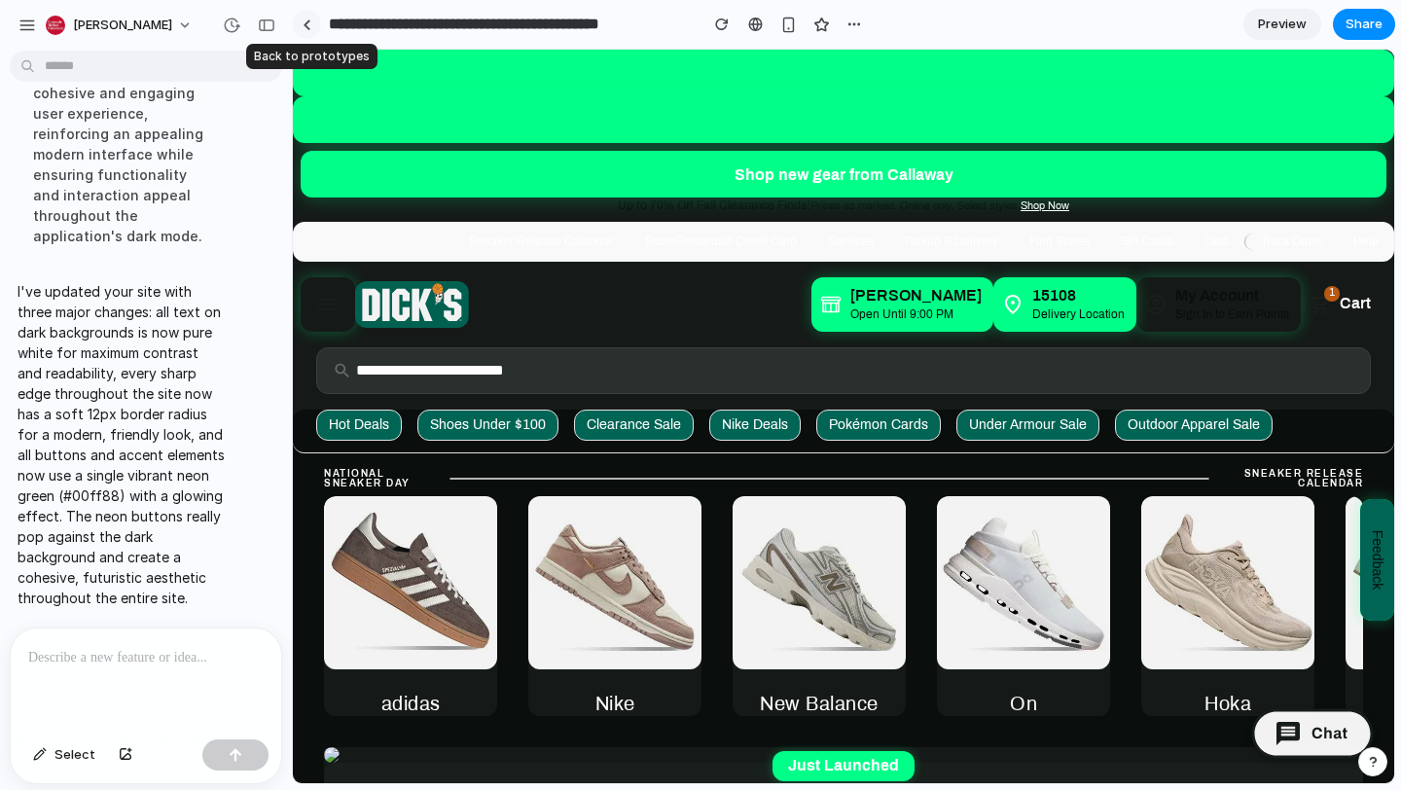
click at [307, 29] on link at bounding box center [306, 24] width 29 height 29
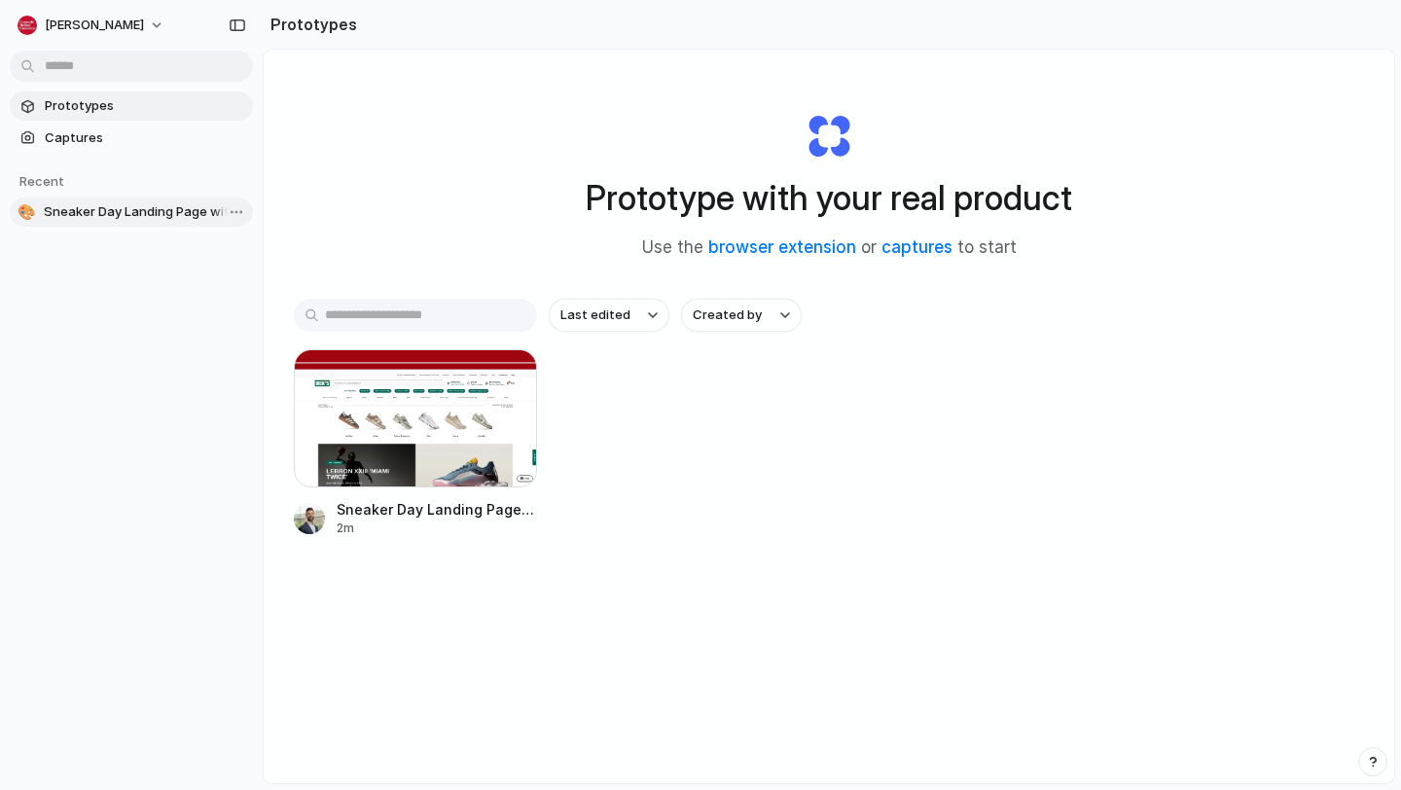
click at [108, 214] on span "Sneaker Day Landing Page with Callaway Feature" at bounding box center [144, 211] width 201 height 19
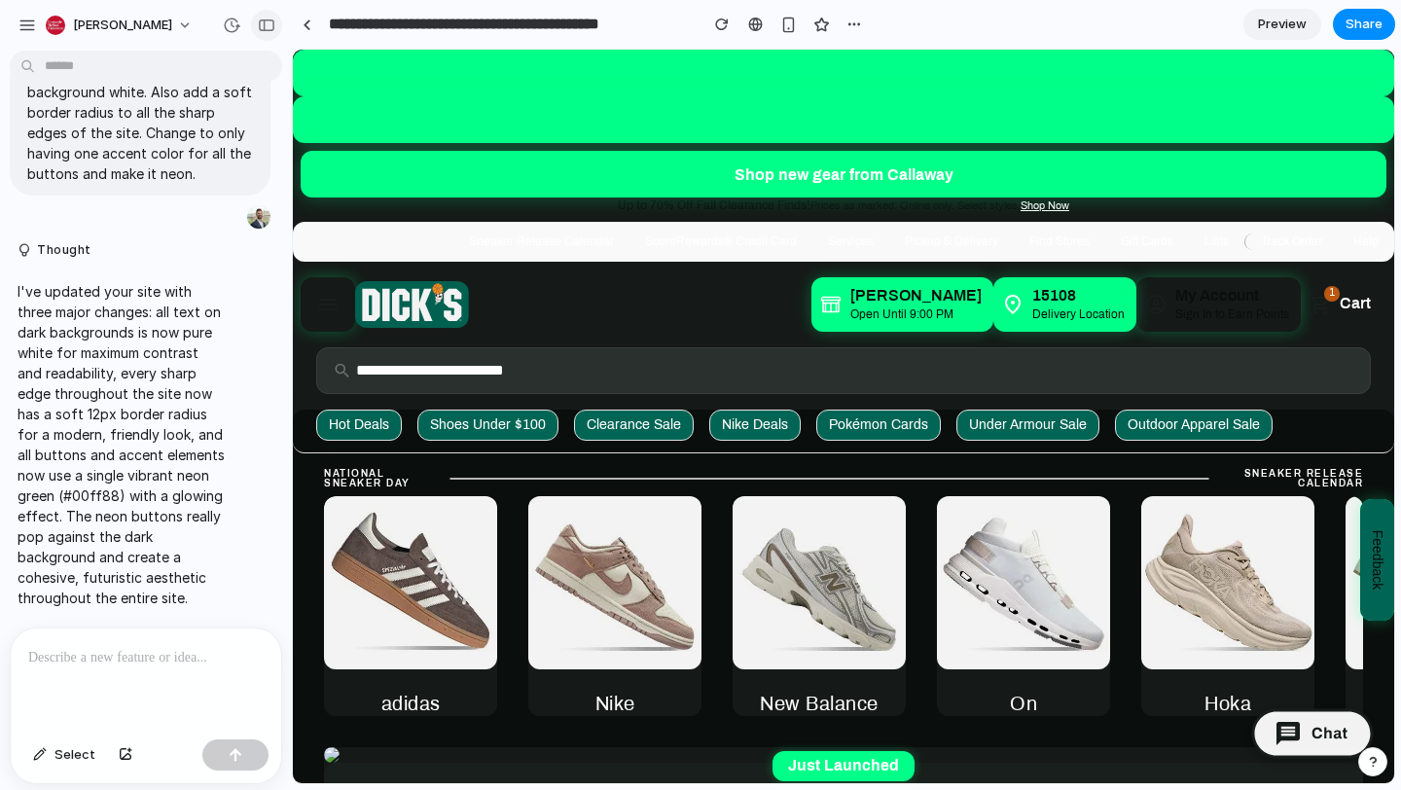
click at [265, 35] on button "button" at bounding box center [266, 25] width 31 height 31
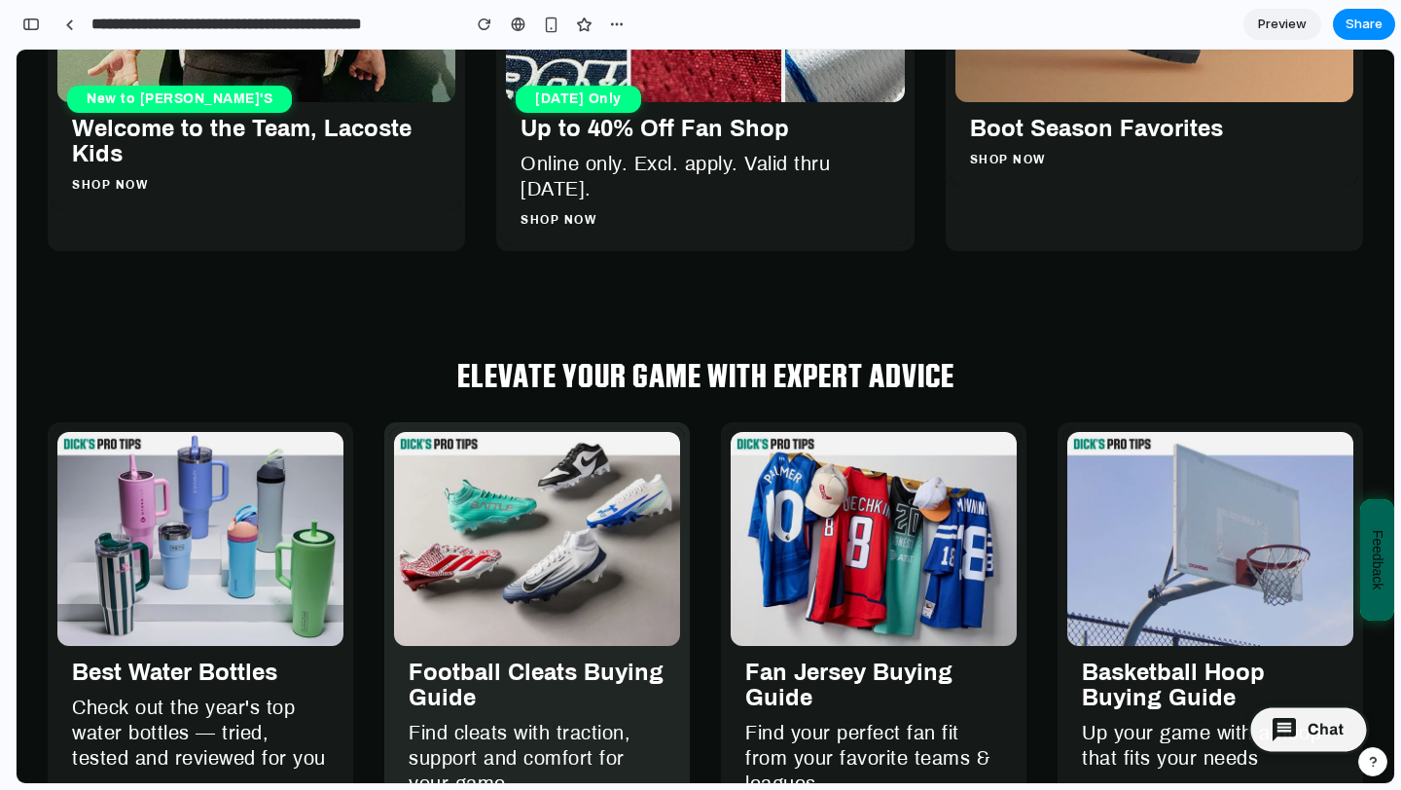
scroll to position [5859, 0]
